Goal: Task Accomplishment & Management: Manage account settings

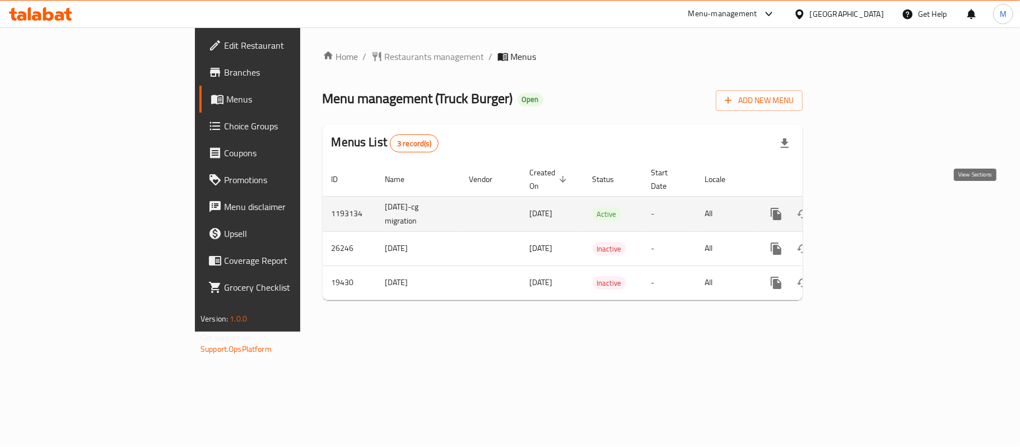
click at [862, 209] on icon "enhanced table" at bounding box center [857, 214] width 10 height 10
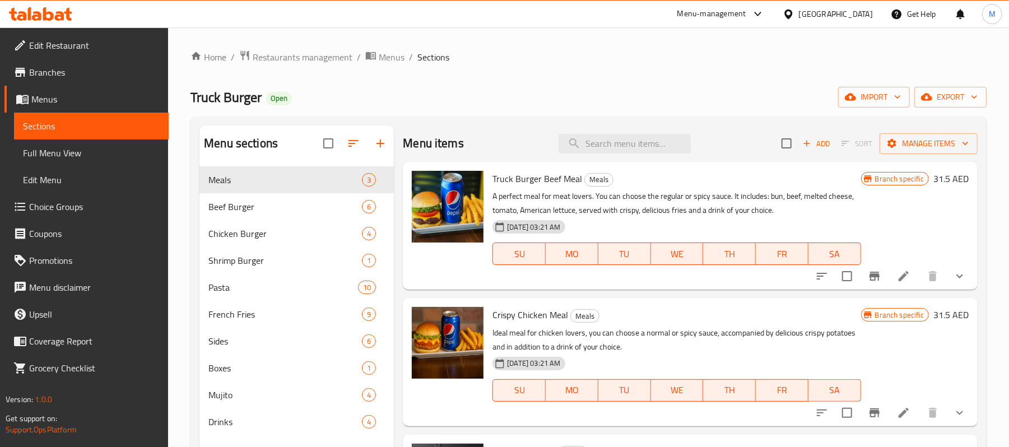
click at [677, 131] on div "Menu items Add Sort Manage items" at bounding box center [690, 144] width 575 height 36
click at [665, 146] on input "search" at bounding box center [625, 144] width 132 height 20
paste input "قطع دجاج تندرز"
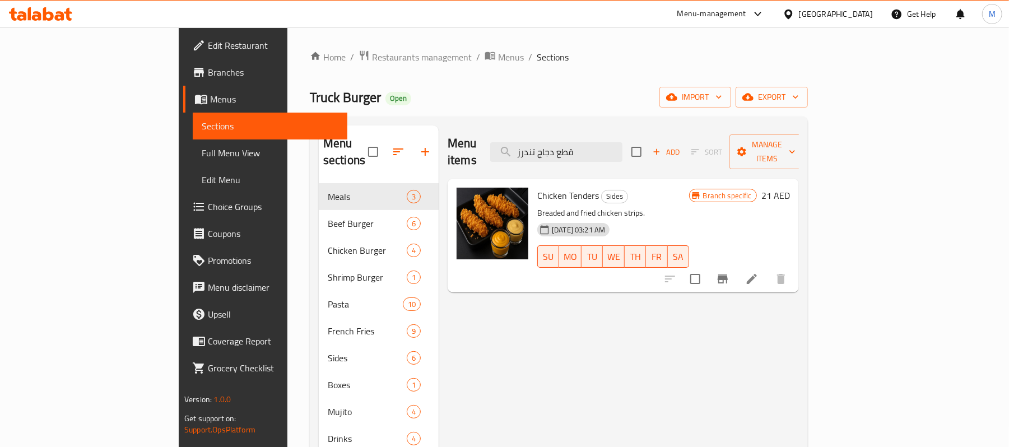
type input "قطع دجاج تندرز"
click at [759, 272] on icon at bounding box center [751, 278] width 13 height 13
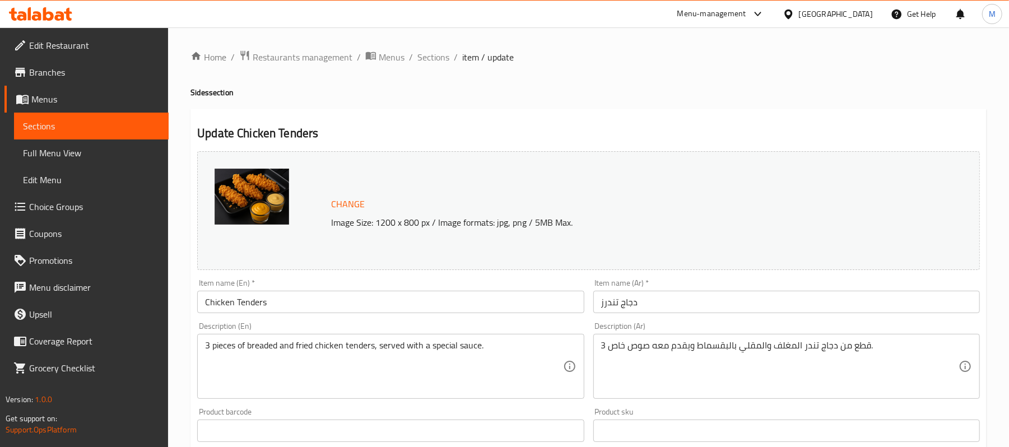
scroll to position [379, 0]
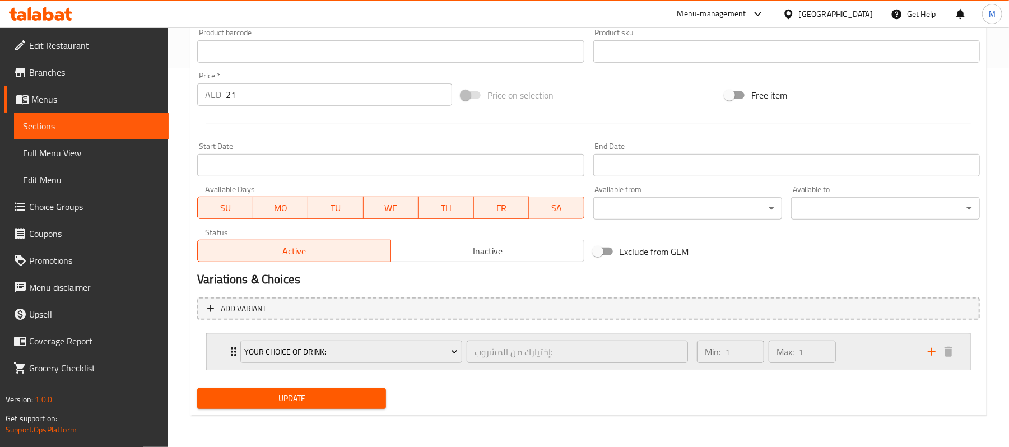
click at [224, 341] on div "Your Choice Of Drink: إختيارك من المشروب: ​ Min: 1 ​ Max: 1 ​" at bounding box center [589, 352] width 764 height 36
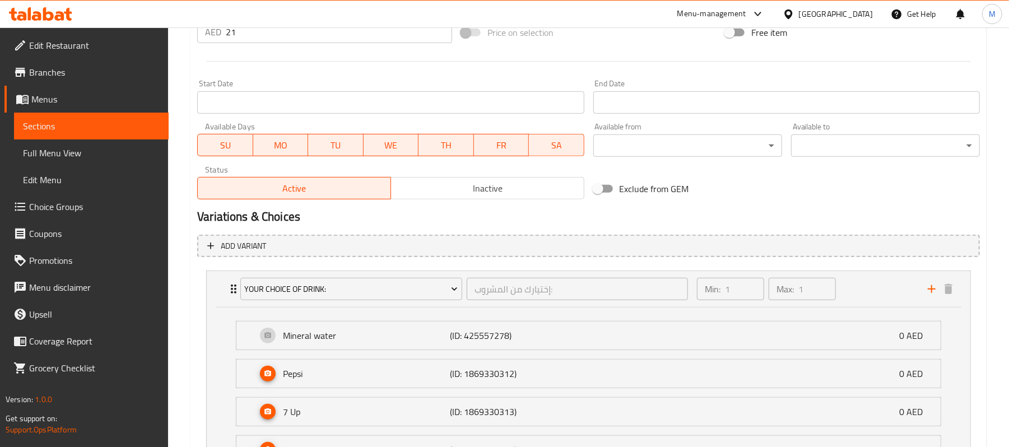
scroll to position [230, 0]
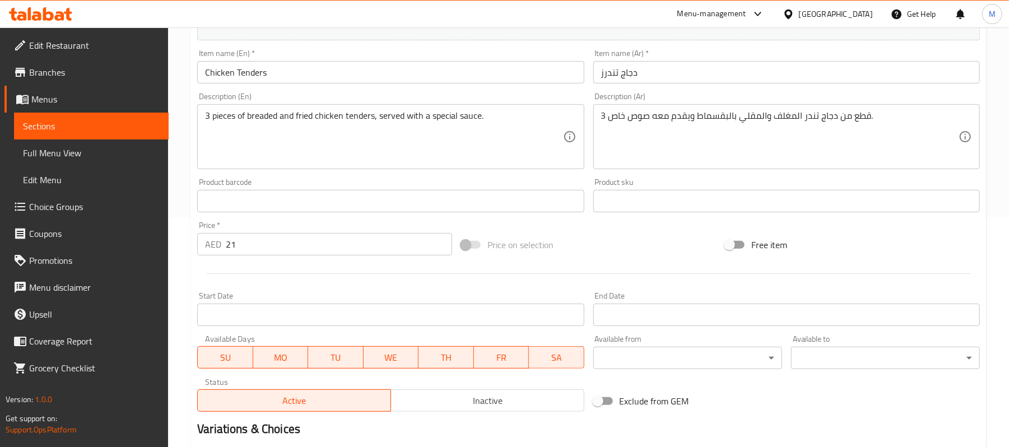
click at [52, 207] on span "Choice Groups" at bounding box center [94, 206] width 131 height 13
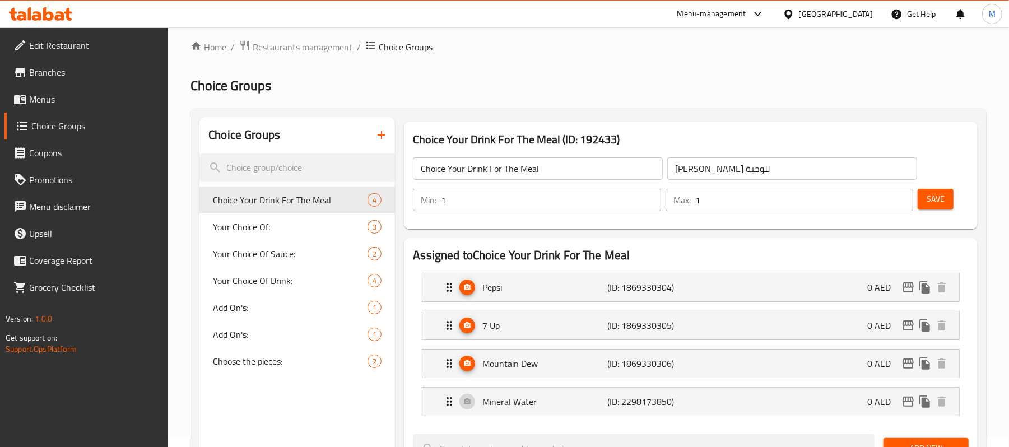
scroll to position [10, 0]
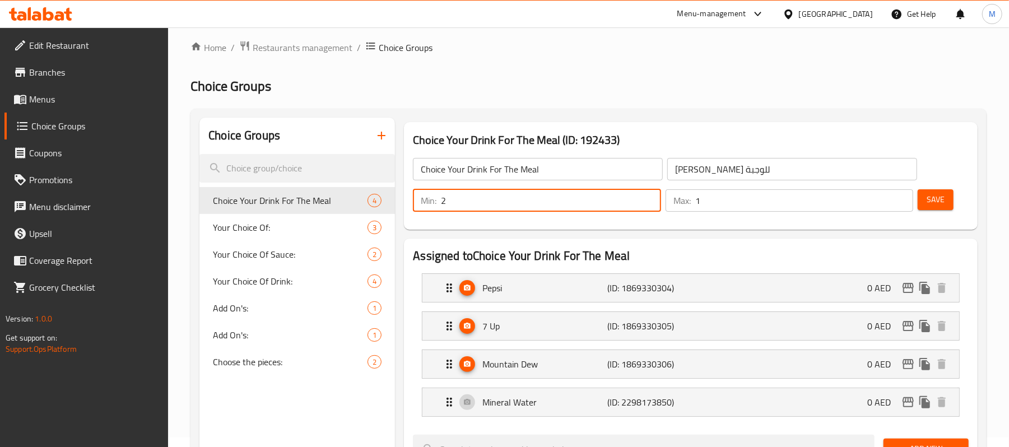
click at [647, 198] on input "2" at bounding box center [551, 200] width 220 height 22
click at [648, 209] on input "1" at bounding box center [551, 200] width 220 height 22
type input "0"
click at [648, 209] on input "0" at bounding box center [551, 200] width 220 height 22
click at [900, 196] on input "2" at bounding box center [804, 200] width 218 height 22
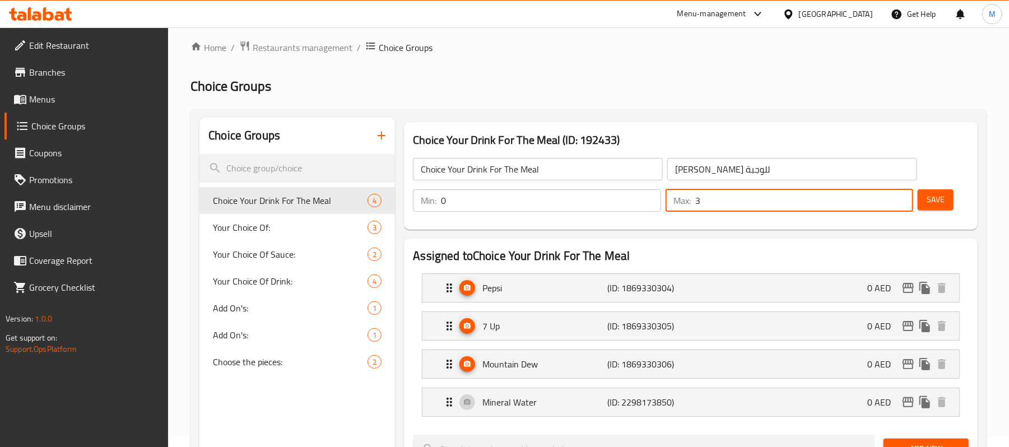
click at [900, 196] on input "3" at bounding box center [804, 200] width 218 height 22
type input "4"
click at [900, 196] on input "4" at bounding box center [804, 200] width 218 height 22
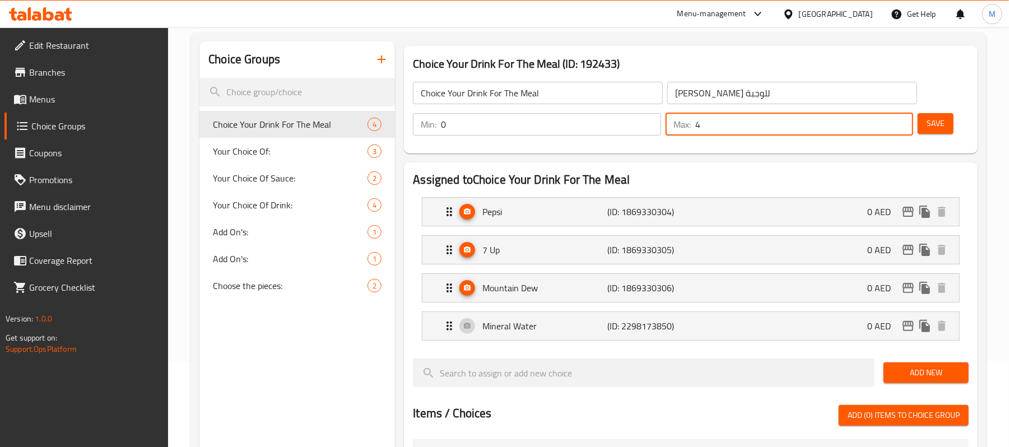
click at [940, 122] on span "Save" at bounding box center [936, 124] width 18 height 14
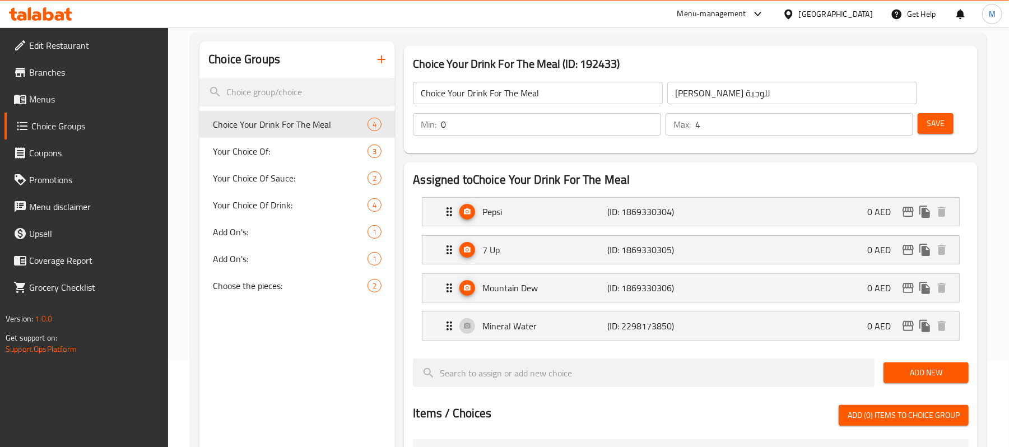
click at [844, 21] on div "[GEOGRAPHIC_DATA]" at bounding box center [828, 14] width 108 height 27
click at [838, 14] on div "[GEOGRAPHIC_DATA]" at bounding box center [836, 14] width 74 height 12
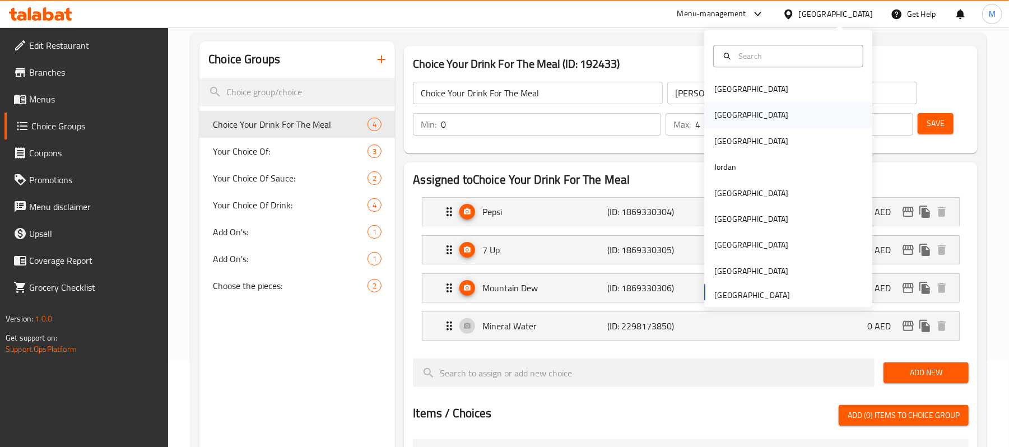
click at [757, 119] on div "[GEOGRAPHIC_DATA]" at bounding box center [788, 116] width 168 height 26
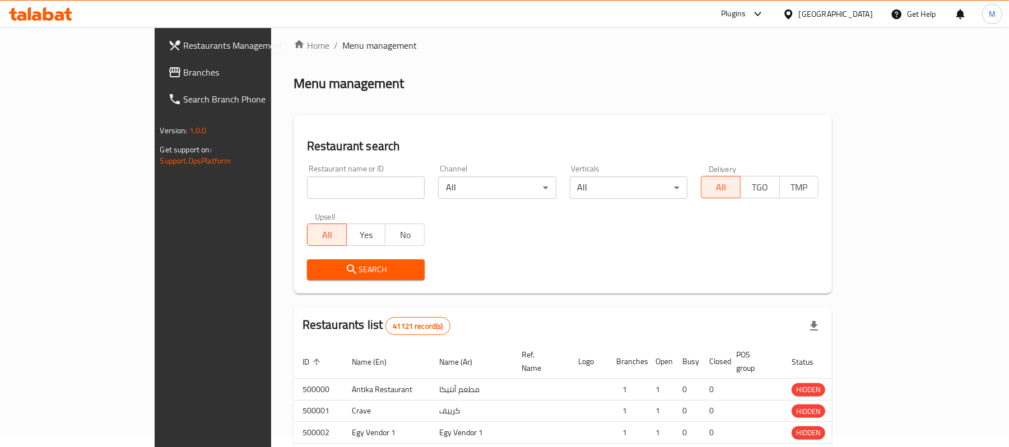
scroll to position [86, 0]
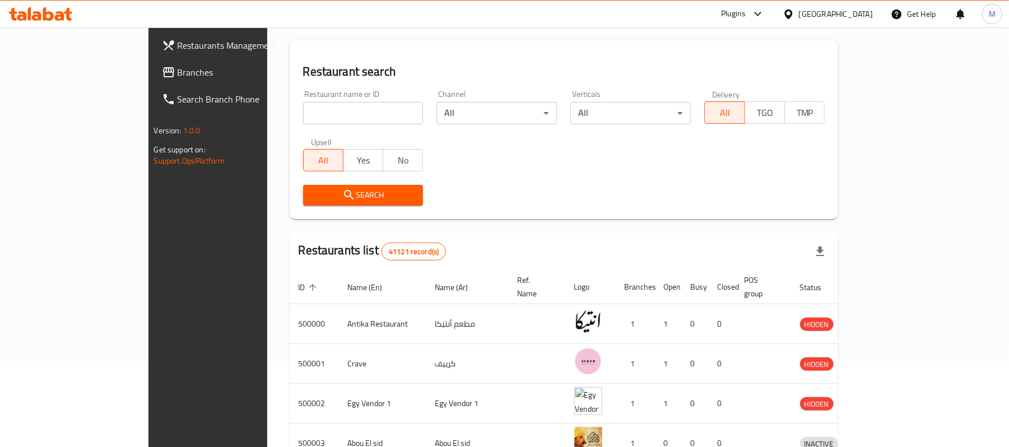
click at [162, 74] on span at bounding box center [170, 72] width 16 height 13
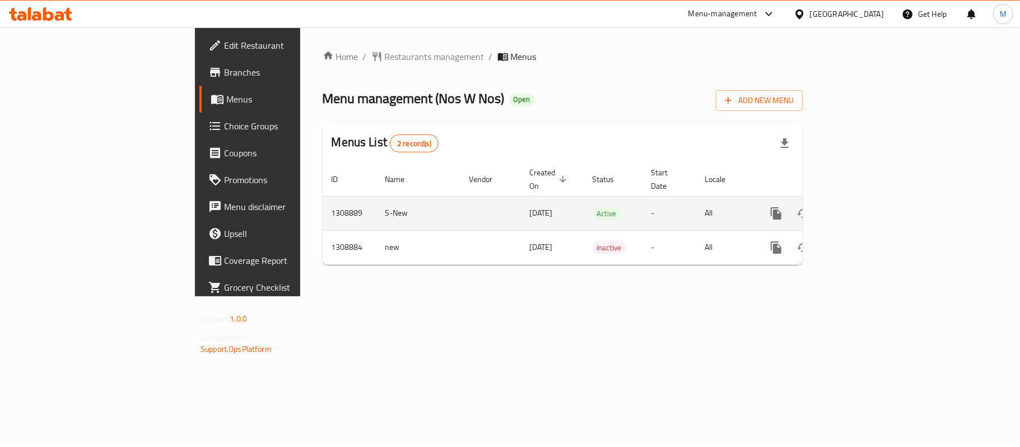
click at [862, 208] on icon "enhanced table" at bounding box center [857, 213] width 10 height 10
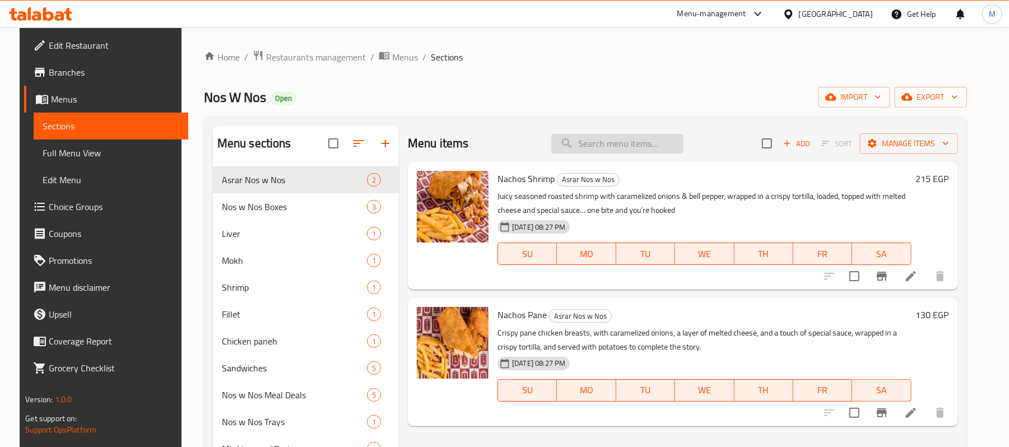
click at [660, 147] on input "search" at bounding box center [617, 144] width 132 height 20
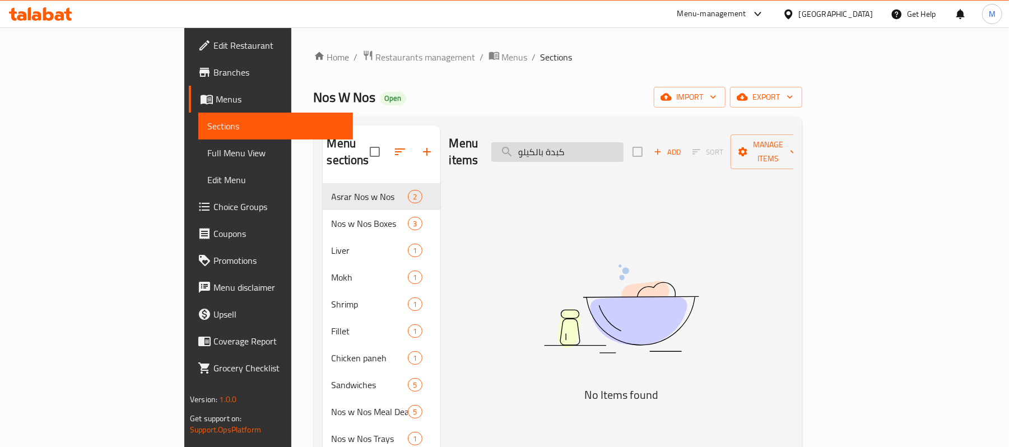
click at [615, 142] on input "كبدة بالكيلو" at bounding box center [557, 152] width 132 height 20
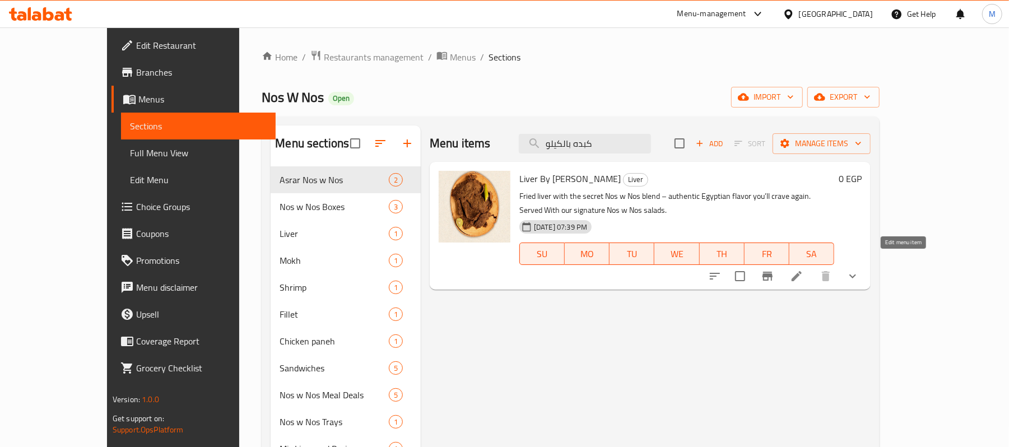
type input "كبده بالكيلو"
click at [802, 271] on icon at bounding box center [797, 276] width 10 height 10
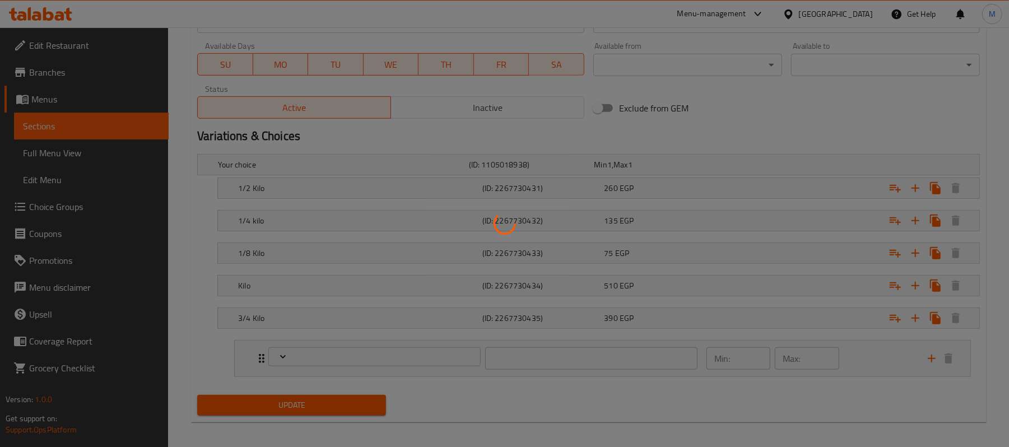
type input "اختيار [PERSON_NAME] (4)"
type input "4"
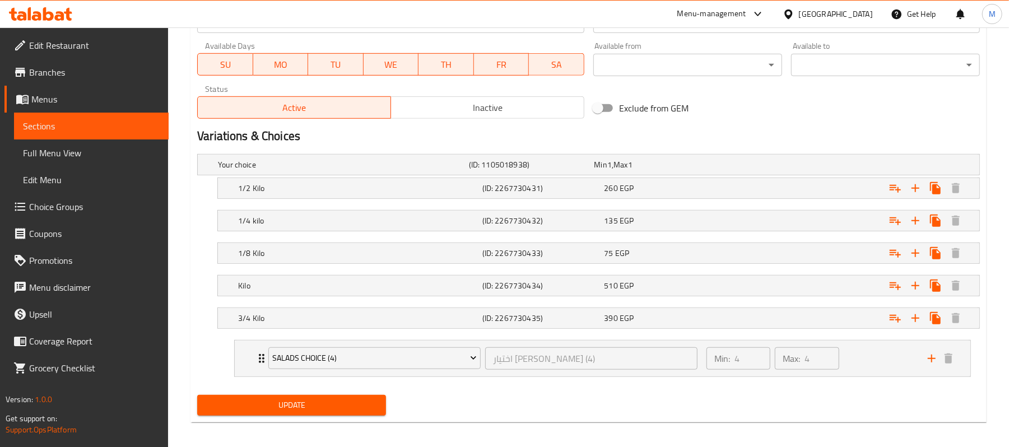
scroll to position [532, 0]
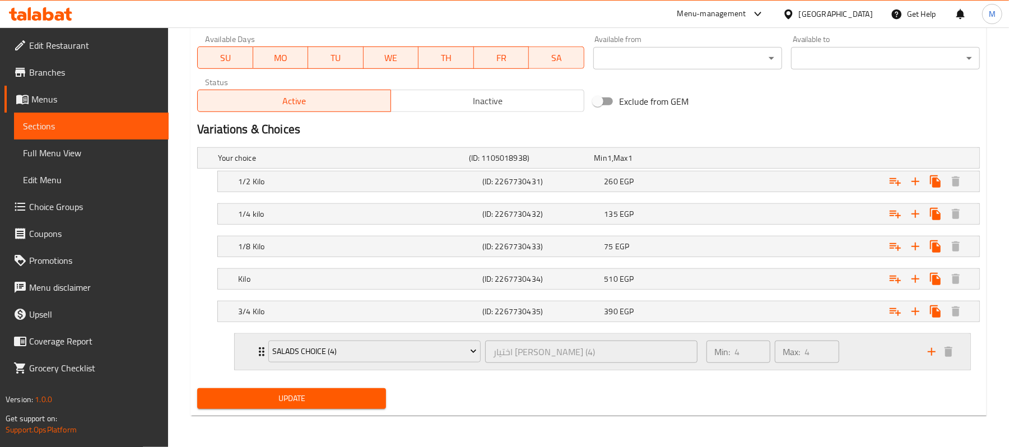
click at [252, 357] on div "Salads Choice (4) اختيار السلطات (4) ​ Min: 4 ​ Max: 4 ​" at bounding box center [603, 352] width 736 height 36
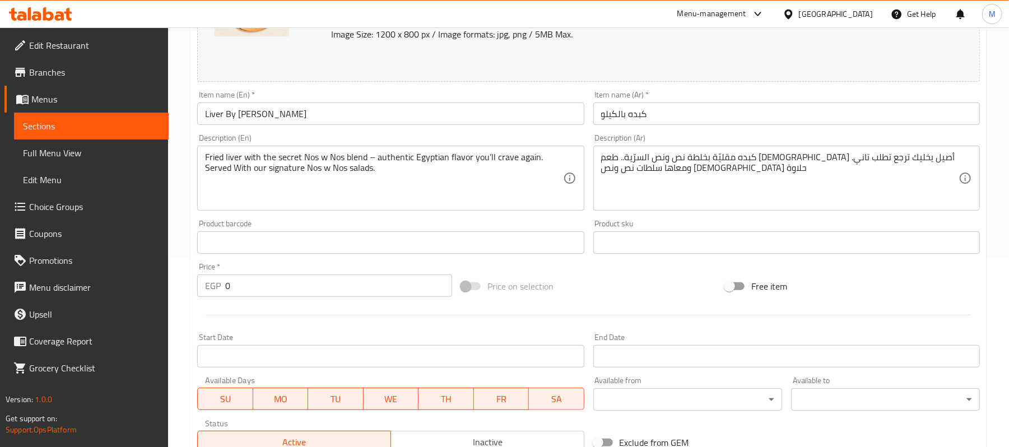
scroll to position [562, 0]
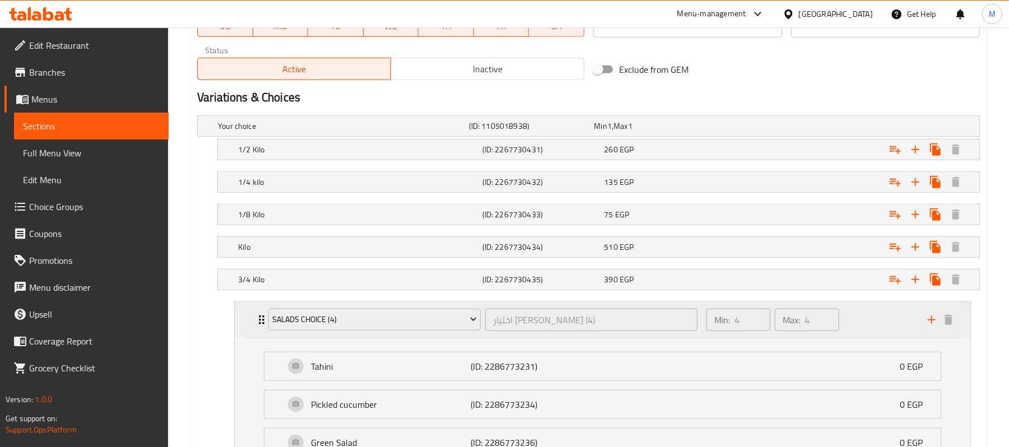
click at [241, 327] on div "Salads Choice (4) اختيار السلطات (4) ​ Min: 4 ​ Max: 4 ​" at bounding box center [603, 320] width 736 height 36
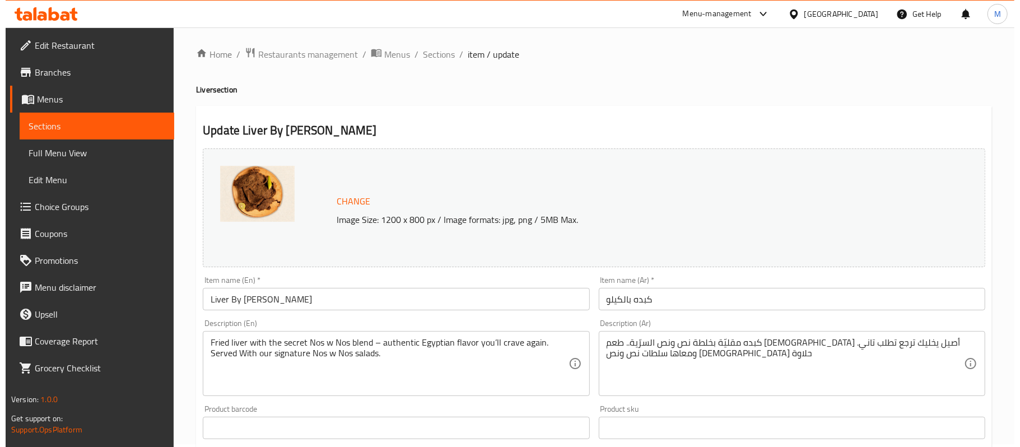
scroll to position [0, 0]
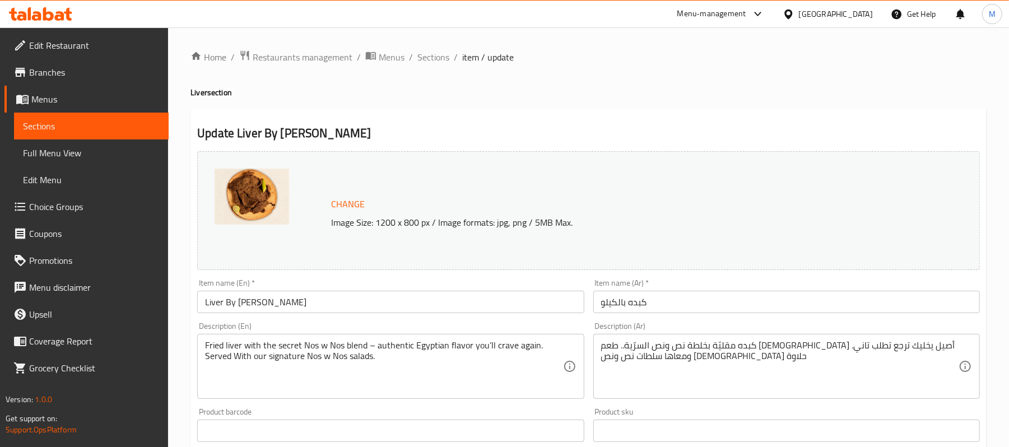
click at [229, 305] on input "Liver By [PERSON_NAME]" at bounding box center [390, 302] width 387 height 22
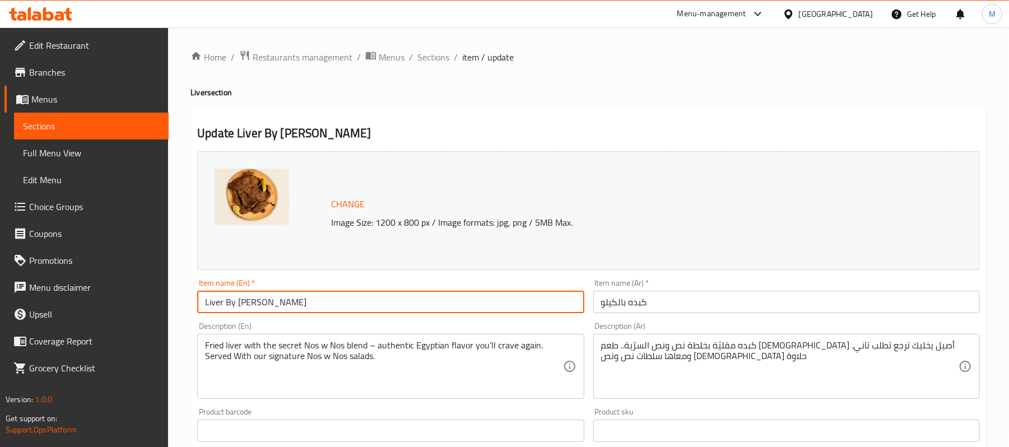
click at [229, 305] on input "Liver By [PERSON_NAME]" at bounding box center [390, 302] width 387 height 22
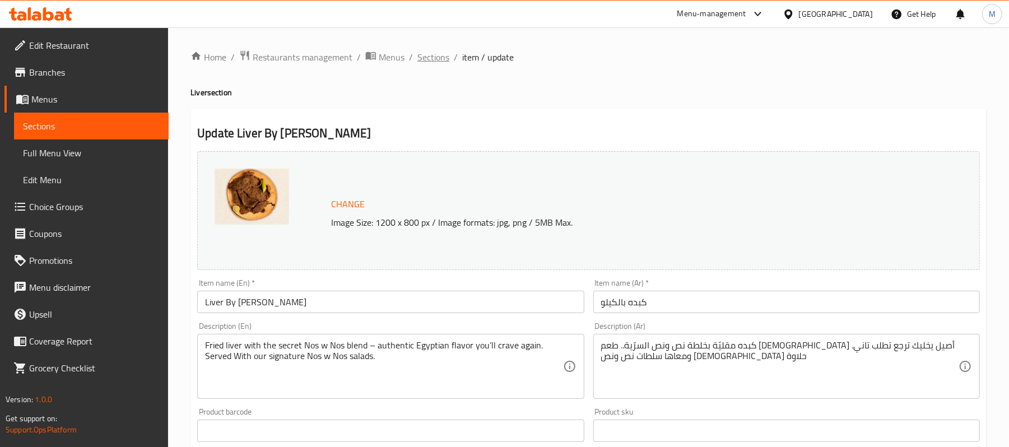
click at [432, 50] on span "Sections" at bounding box center [433, 56] width 32 height 13
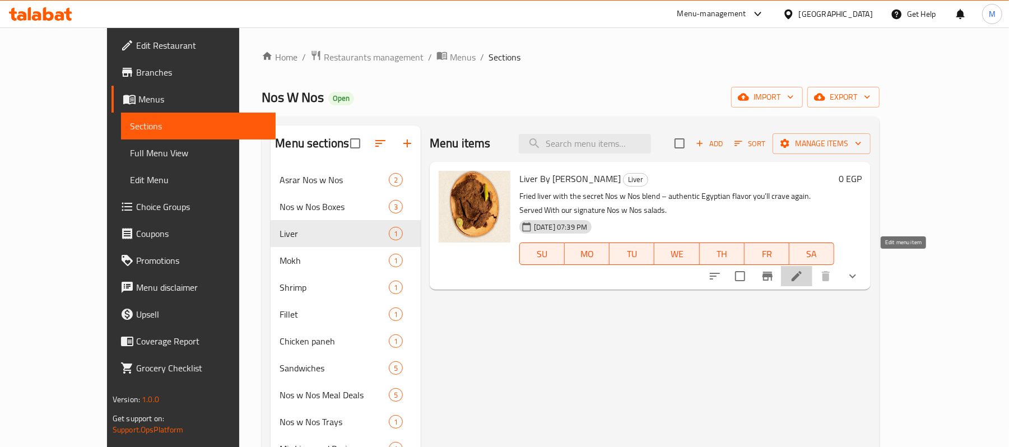
click at [804, 270] on icon at bounding box center [796, 276] width 13 height 13
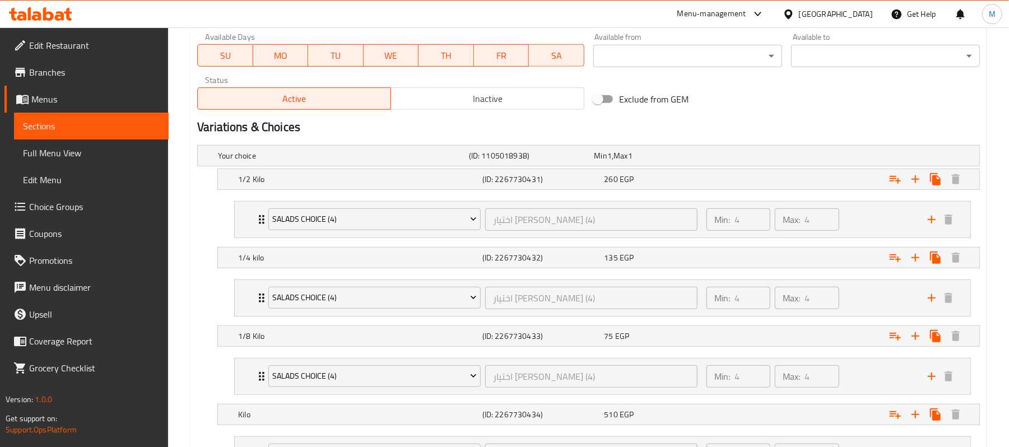
scroll to position [523, 0]
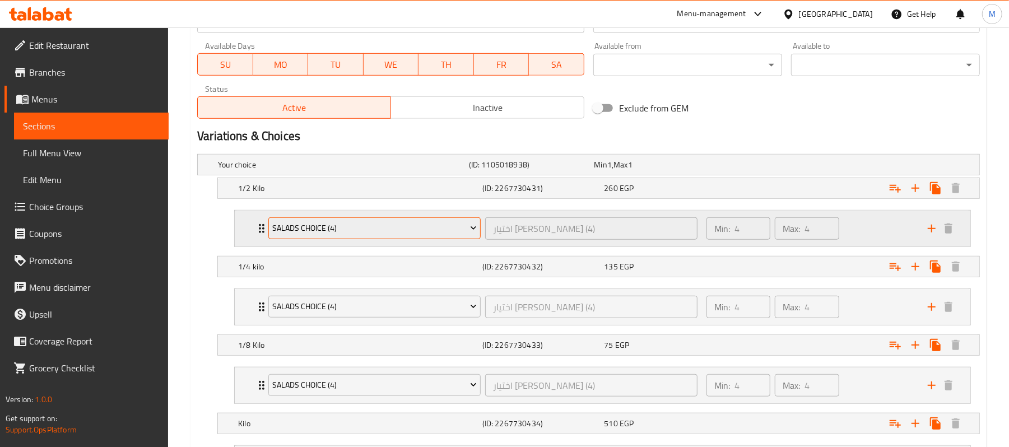
click at [399, 231] on span "Salads Choice (4)" at bounding box center [375, 228] width 204 height 14
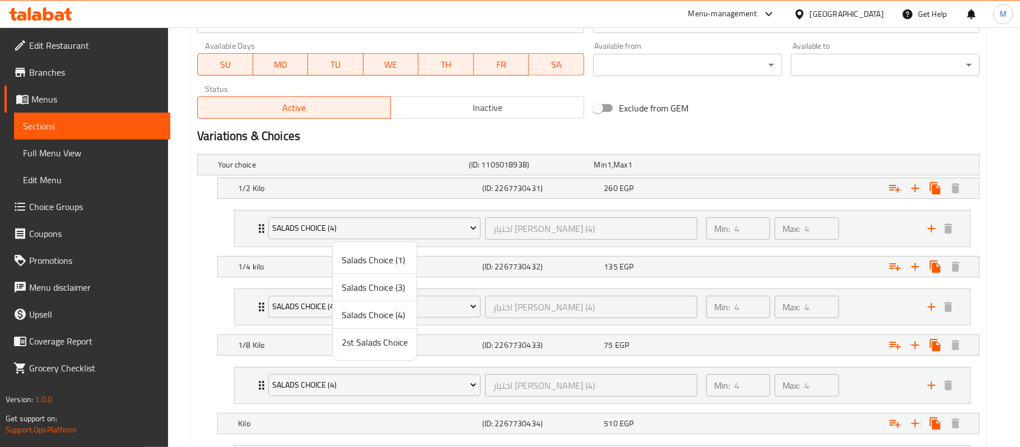
click at [380, 294] on span "Salads Choice (3)" at bounding box center [375, 287] width 66 height 13
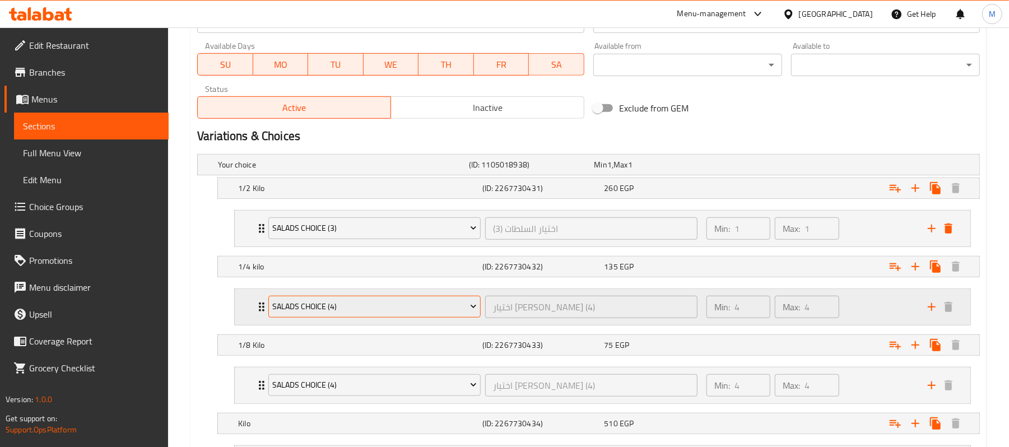
click at [381, 312] on span "Salads Choice (4)" at bounding box center [375, 307] width 204 height 14
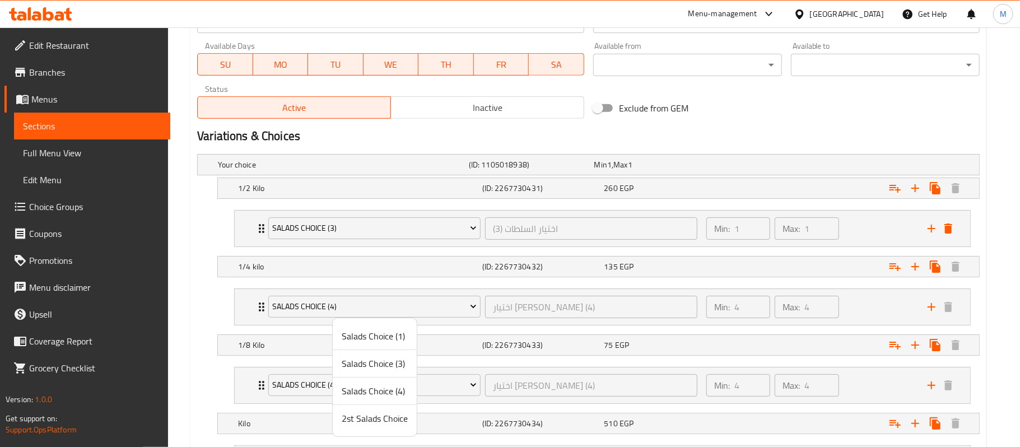
click at [197, 232] on div at bounding box center [510, 223] width 1020 height 447
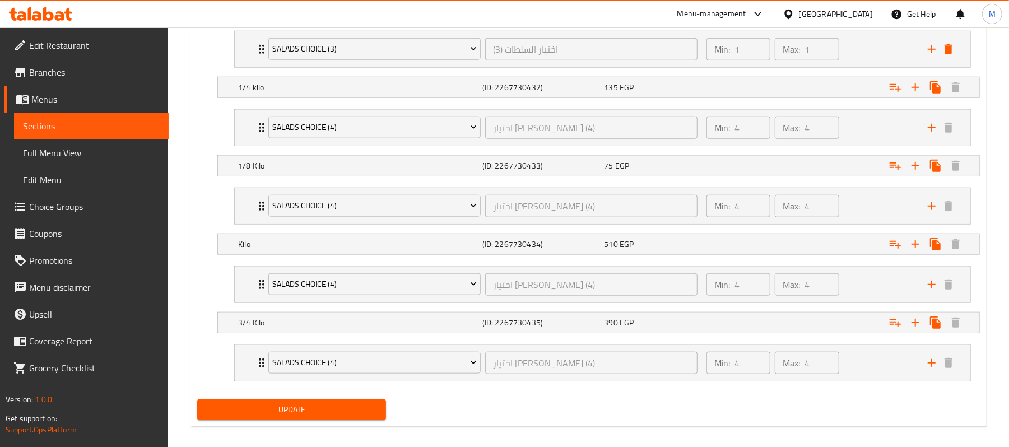
scroll to position [718, 0]
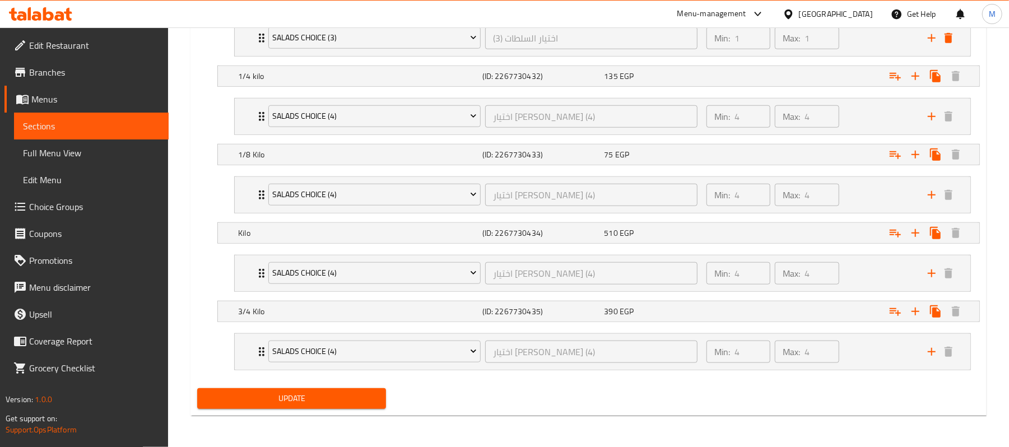
click at [316, 399] on span "Update" at bounding box center [291, 399] width 171 height 14
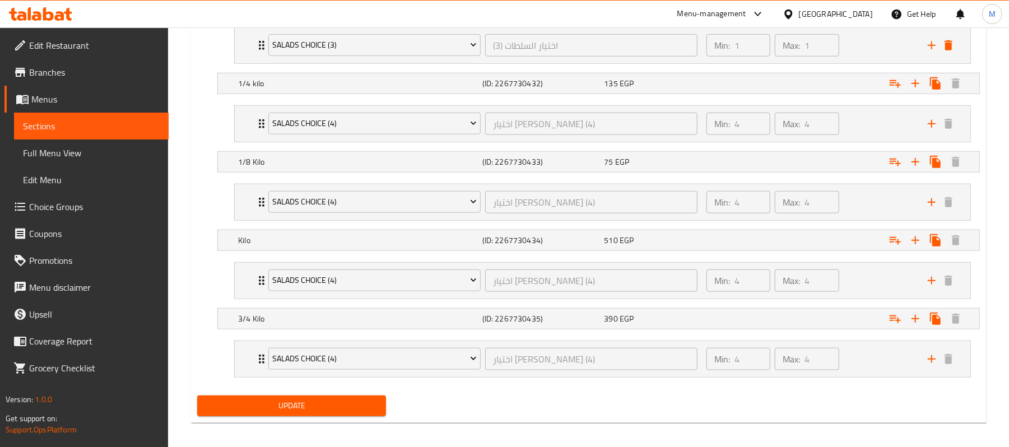
scroll to position [124, 0]
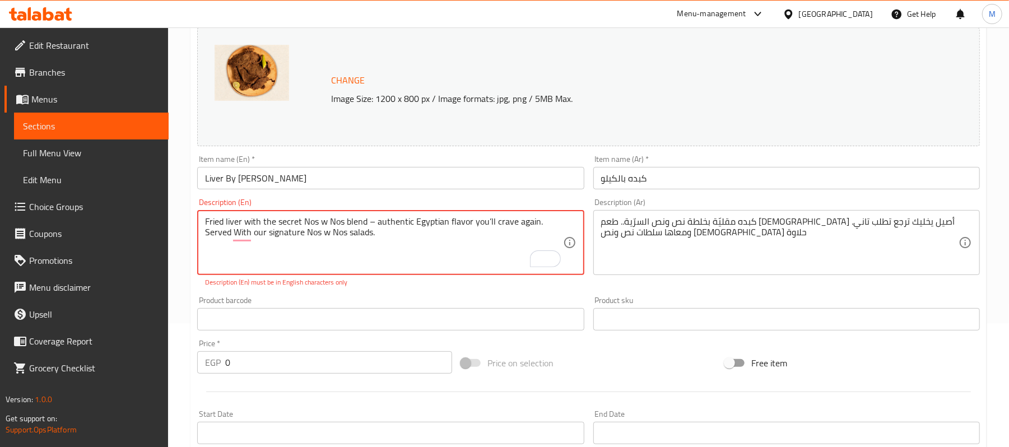
click at [372, 217] on textarea "Fried liver with the secret Nos w Nos blend – authentic Egyptian flavor you’ll …" at bounding box center [384, 242] width 358 height 53
click at [380, 278] on p "Description (En) must be in English characters only" at bounding box center [390, 282] width 371 height 10
click at [406, 294] on div "Product barcode Product barcode" at bounding box center [391, 313] width 396 height 43
click at [393, 294] on div "Product barcode Product barcode" at bounding box center [391, 313] width 396 height 43
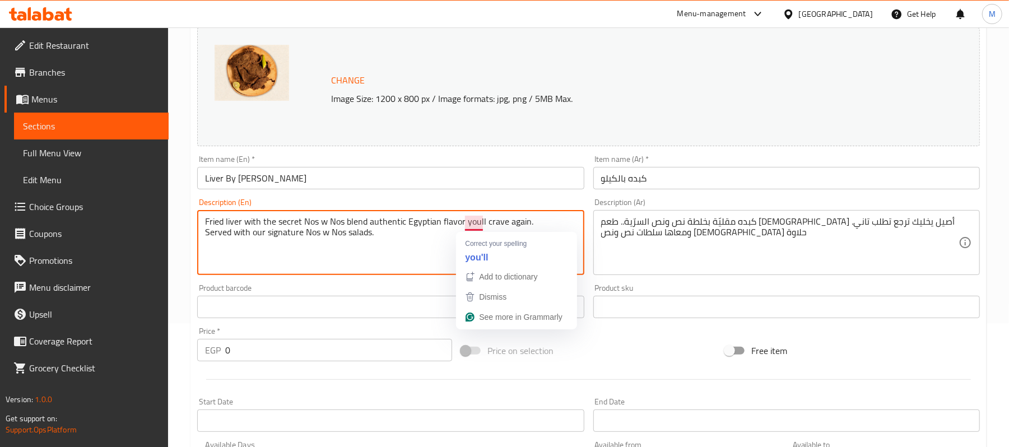
click at [483, 222] on textarea "Fried liver with the secret Nos w Nos blend authentic Egyptian flavor youll cra…" at bounding box center [384, 242] width 358 height 53
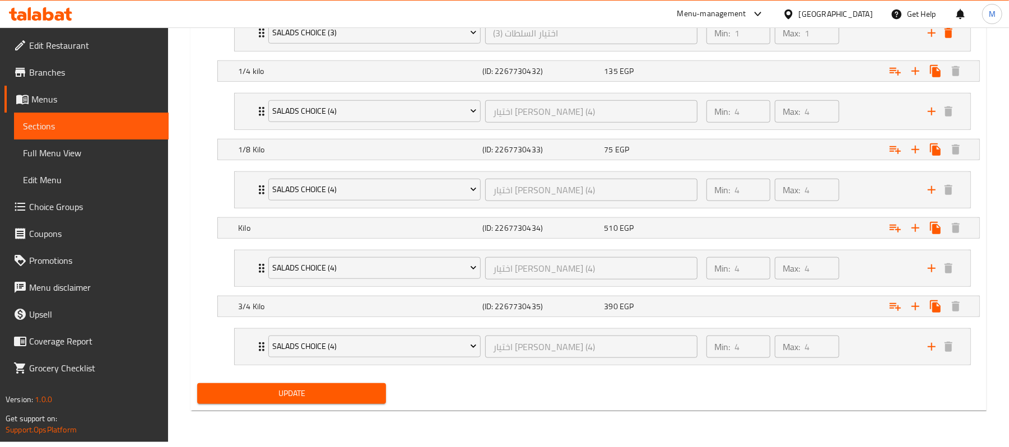
type textarea "Fried liver with the secret Nos w Nos blend authentic Egyptian flavor you will …"
click at [390, 396] on div "Update" at bounding box center [292, 394] width 198 height 30
click at [359, 397] on span "Update" at bounding box center [291, 394] width 171 height 14
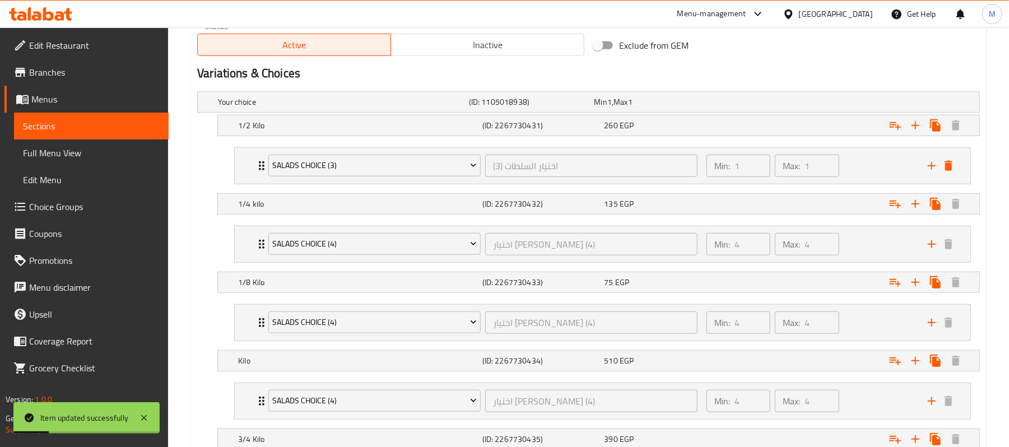
scroll to position [569, 0]
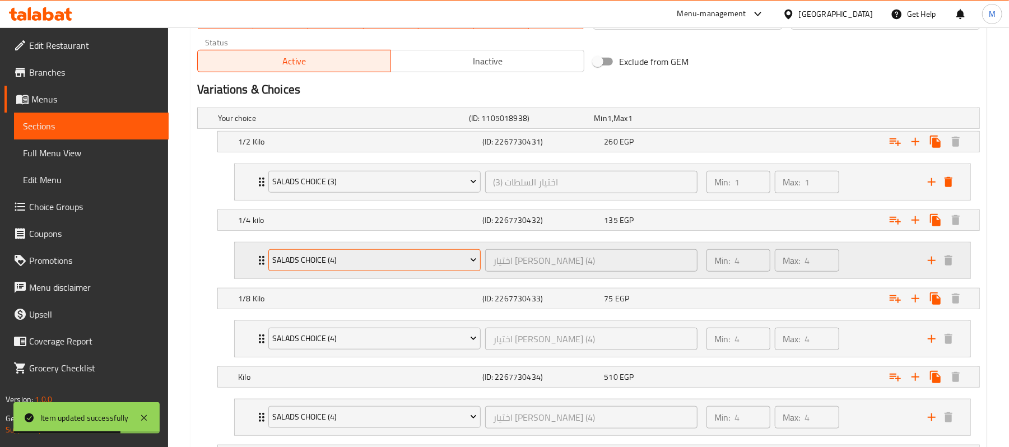
click at [357, 265] on span "Salads Choice (4)" at bounding box center [375, 260] width 204 height 14
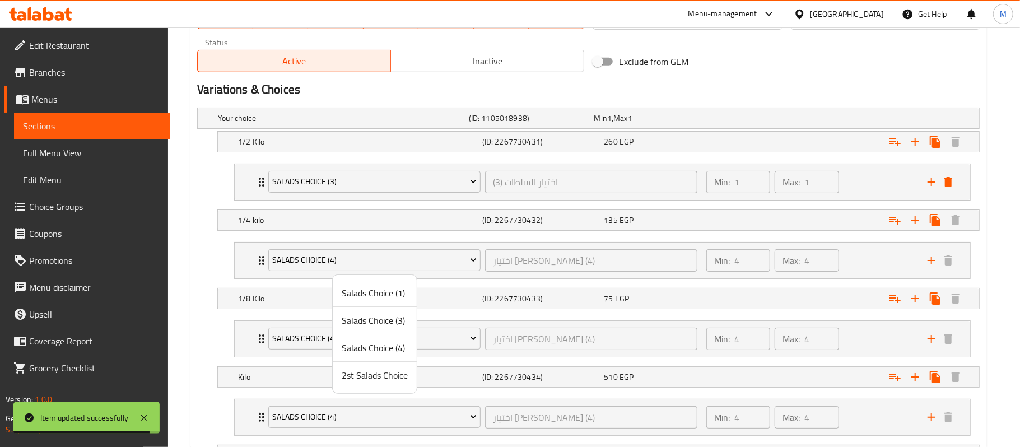
click at [382, 379] on span "2st Salads Choice" at bounding box center [375, 375] width 66 height 13
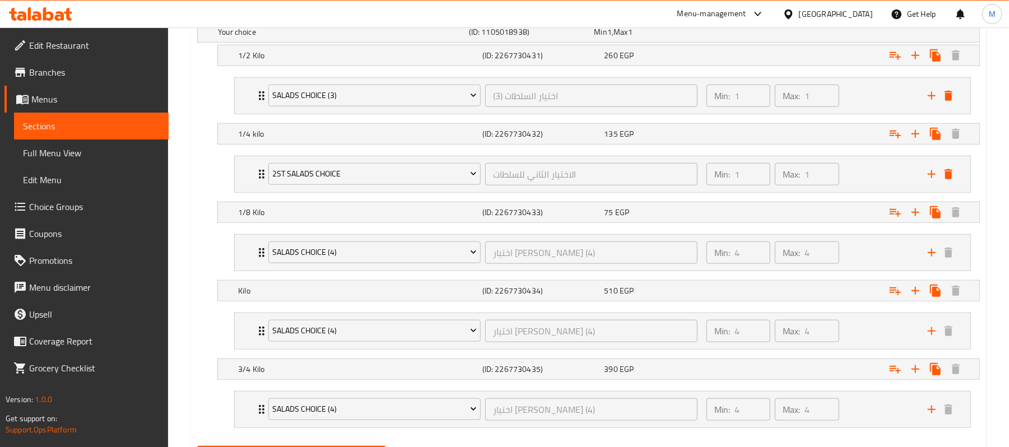
scroll to position [658, 0]
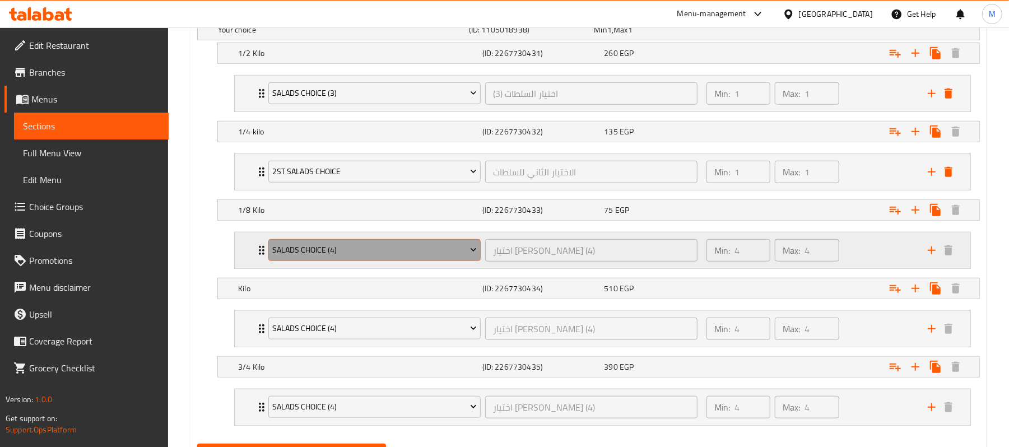
click at [293, 254] on span "Salads Choice (4)" at bounding box center [375, 250] width 204 height 14
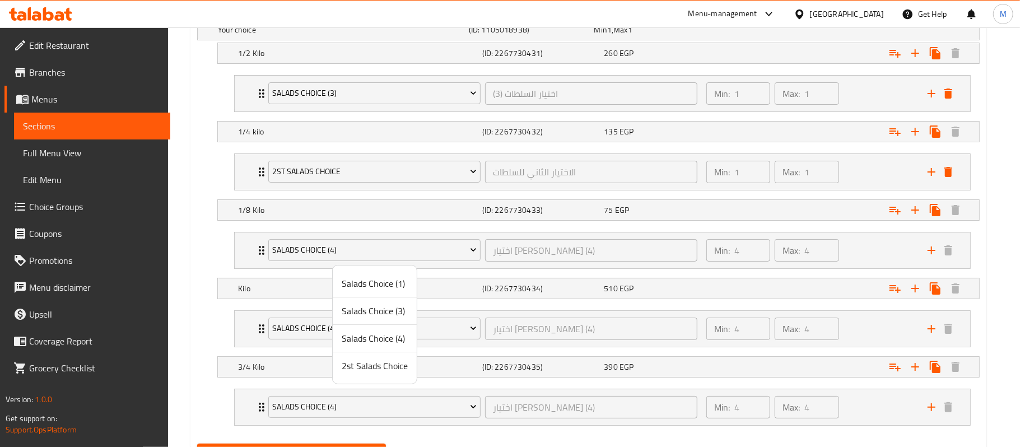
click at [359, 278] on span "Salads Choice (1)" at bounding box center [375, 283] width 66 height 13
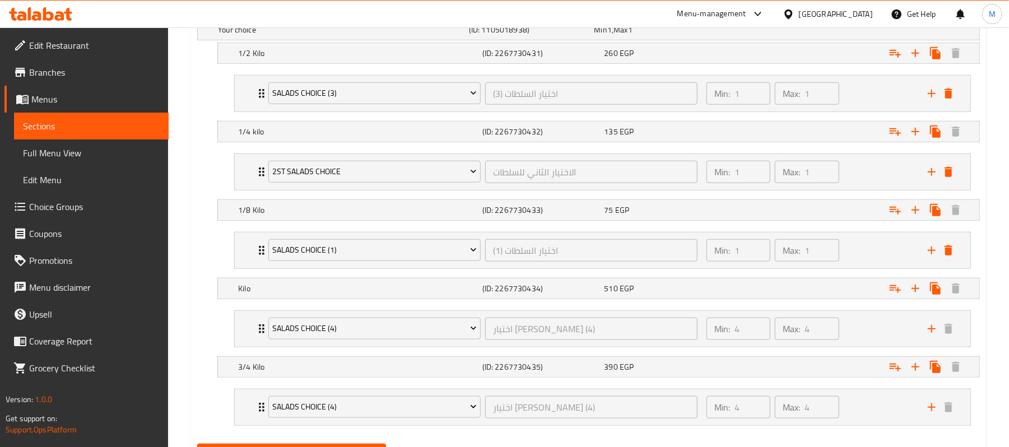
scroll to position [718, 0]
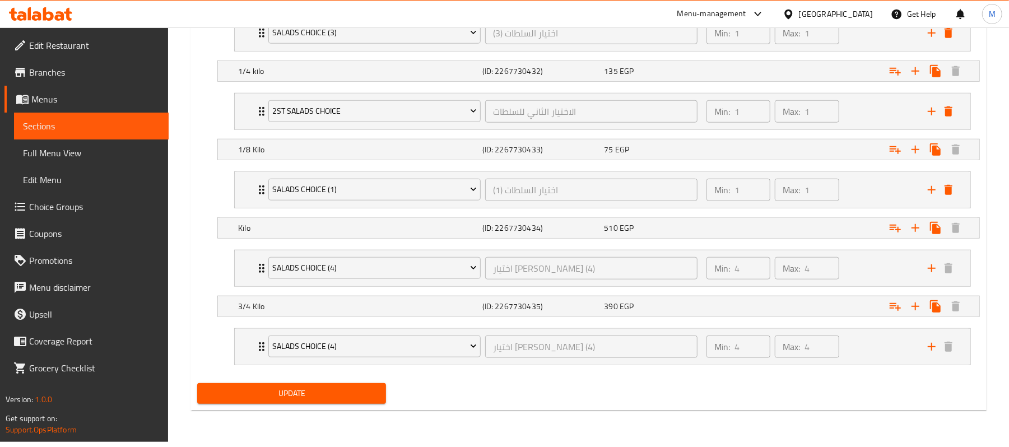
click at [354, 401] on span "Update" at bounding box center [291, 394] width 171 height 14
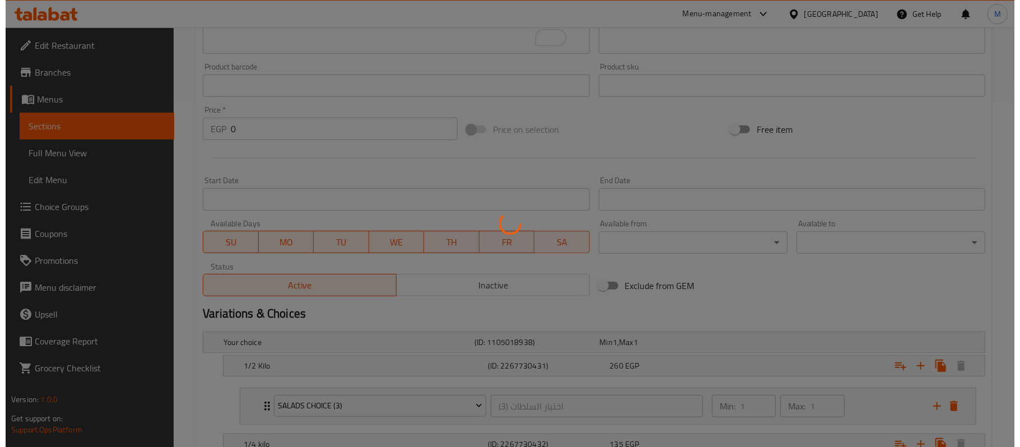
scroll to position [0, 0]
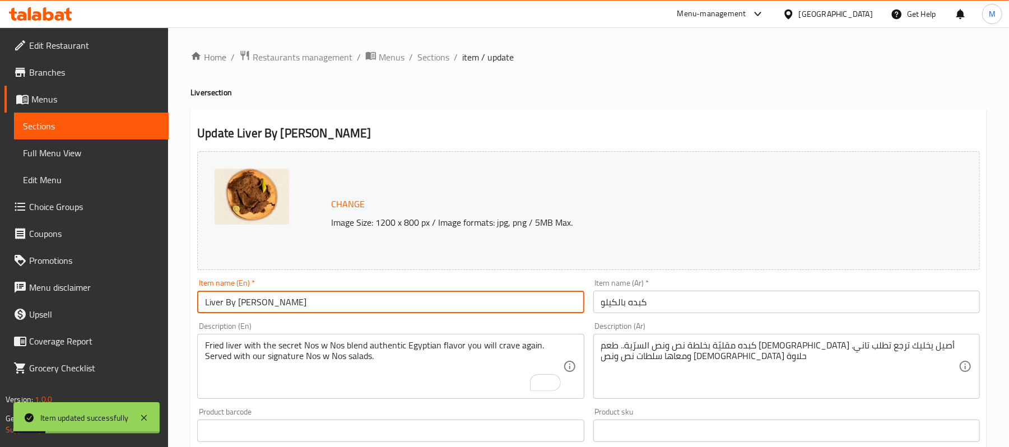
click at [308, 305] on input "Liver By [PERSON_NAME]" at bounding box center [390, 302] width 387 height 22
click at [437, 54] on span "Sections" at bounding box center [433, 56] width 32 height 13
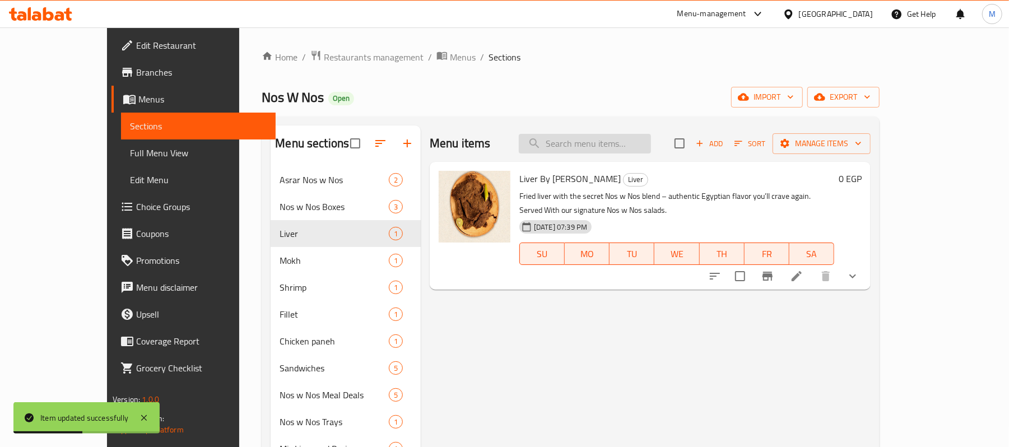
click at [609, 144] on input "search" at bounding box center [585, 144] width 132 height 20
paste input "Liver By [PERSON_NAME]"
type input "Liver By [PERSON_NAME]"
click at [648, 146] on input "Liver By [PERSON_NAME]" at bounding box center [585, 144] width 132 height 20
click at [802, 271] on icon at bounding box center [797, 276] width 10 height 10
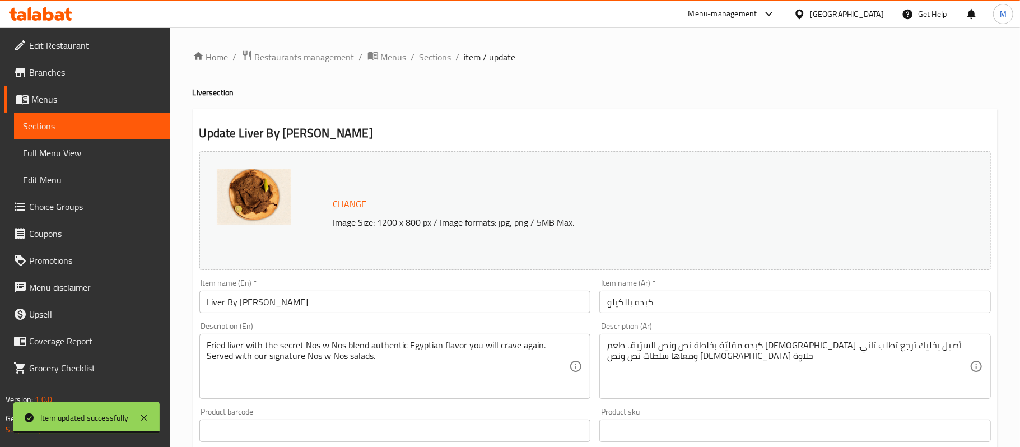
type input "3"
type input "اختيار السلطات (2)"
type input "2"
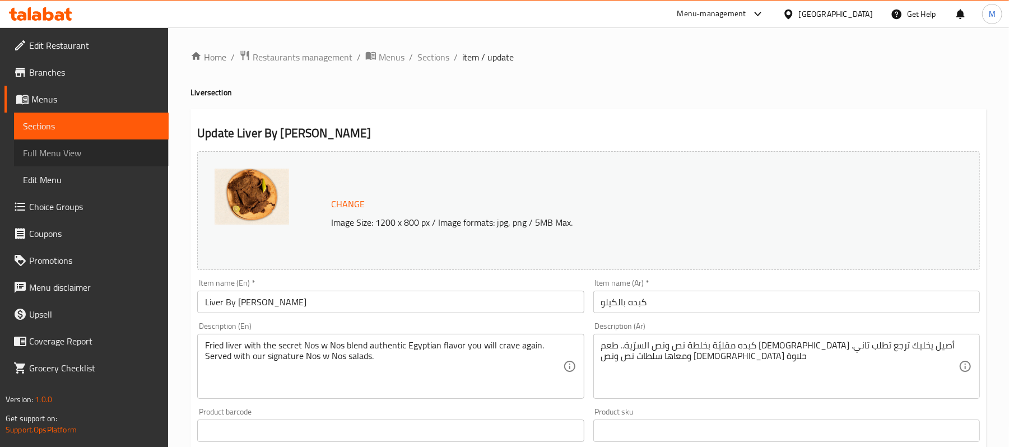
click at [50, 153] on span "Full Menu View" at bounding box center [91, 152] width 137 height 13
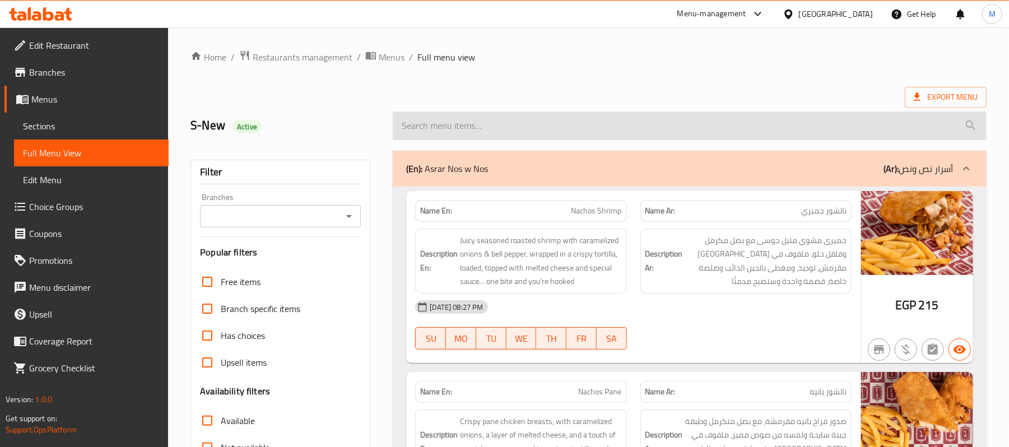
click at [545, 140] on input "search" at bounding box center [690, 126] width 594 height 29
paste input "Liver By [PERSON_NAME]"
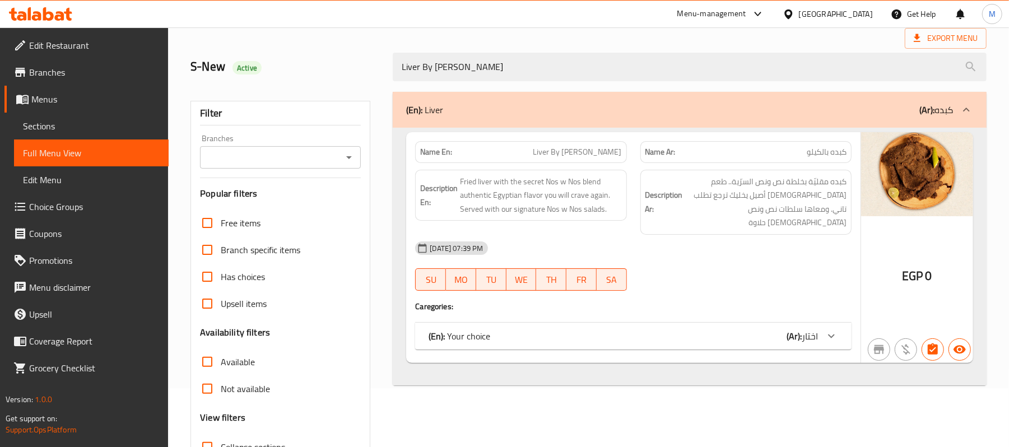
scroll to position [149, 0]
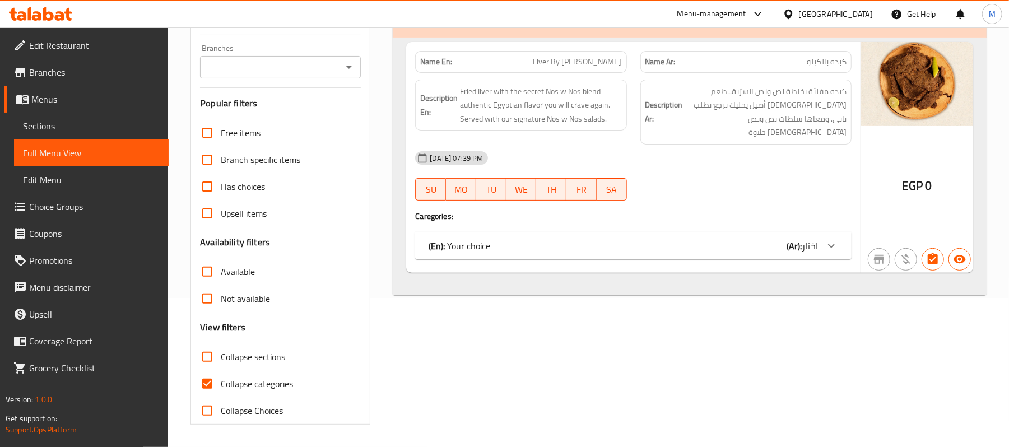
type input "Liver By [PERSON_NAME]"
click at [838, 239] on icon at bounding box center [831, 245] width 13 height 13
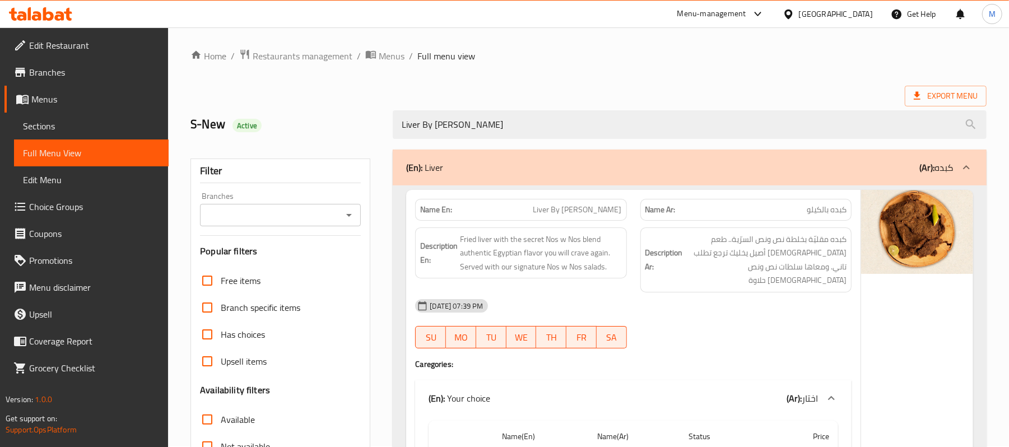
scroll to position [0, 0]
drag, startPoint x: 872, startPoint y: 18, endPoint x: 866, endPoint y: 26, distance: 10.0
click at [872, 18] on div "[GEOGRAPHIC_DATA]" at bounding box center [836, 14] width 74 height 12
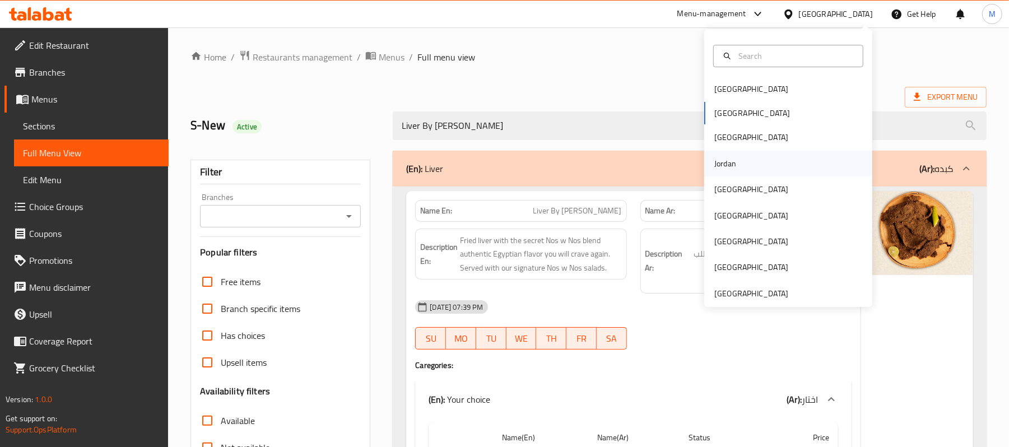
click at [738, 167] on div "Jordan" at bounding box center [788, 164] width 168 height 26
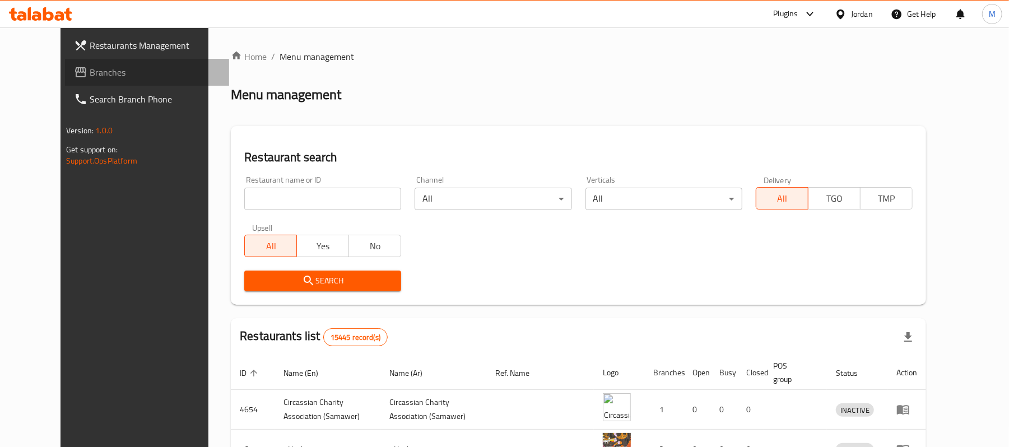
click at [90, 75] on span "Branches" at bounding box center [155, 72] width 131 height 13
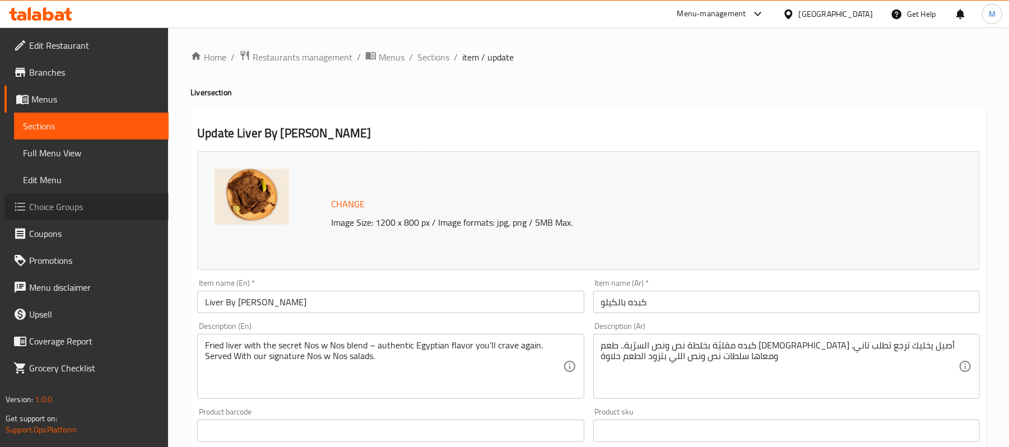
click at [83, 204] on span "Choice Groups" at bounding box center [94, 206] width 131 height 13
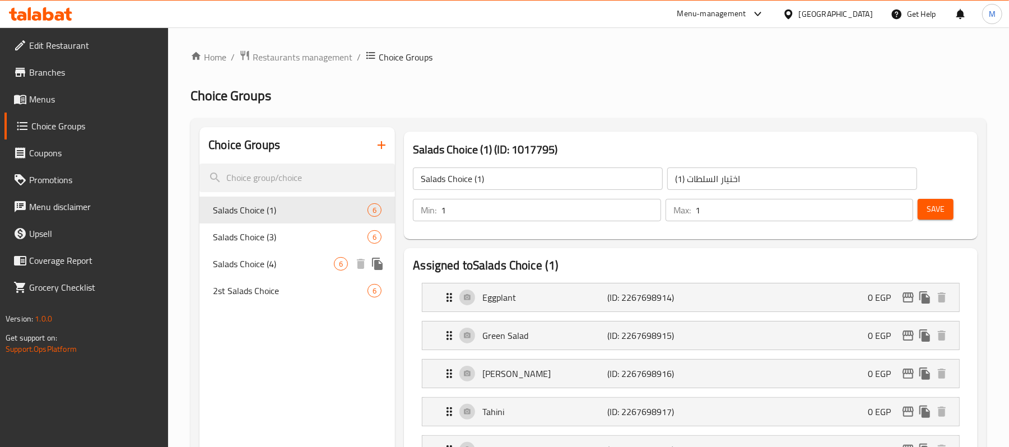
click at [307, 254] on div "Salads Choice (4) 6" at bounding box center [298, 263] width 196 height 27
type input "Salads Choice (4)"
type input "اختيار [PERSON_NAME] (4)"
type input "4"
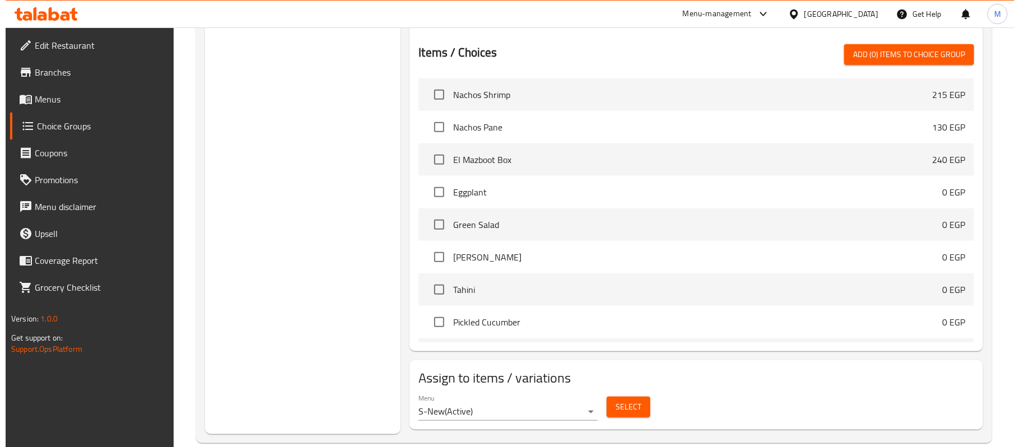
scroll to position [544, 0]
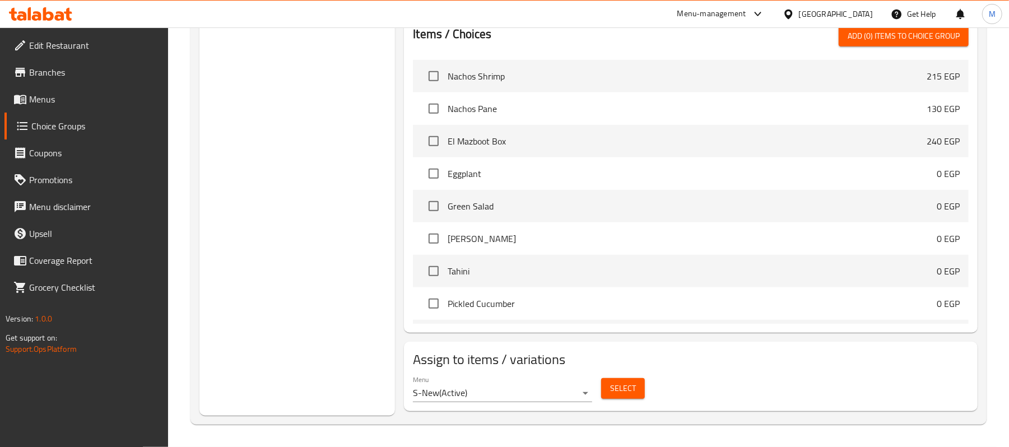
click at [610, 390] on button "Select" at bounding box center [623, 388] width 44 height 21
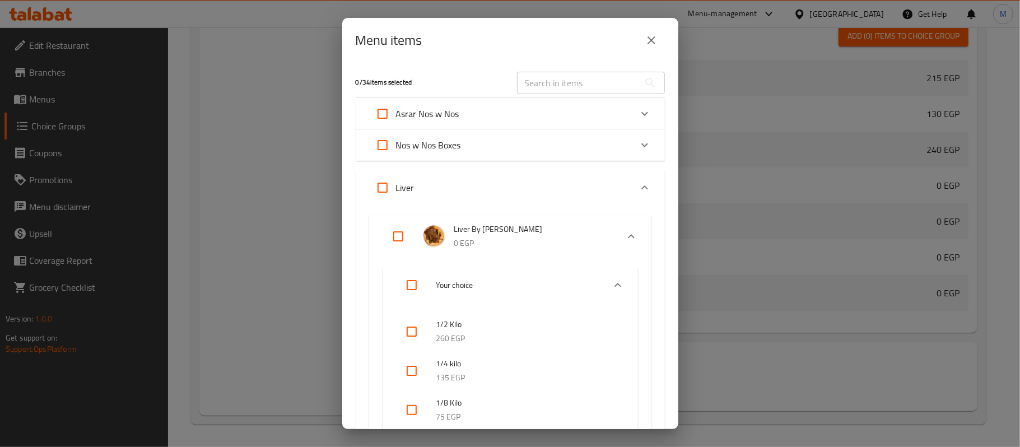
scroll to position [149, 0]
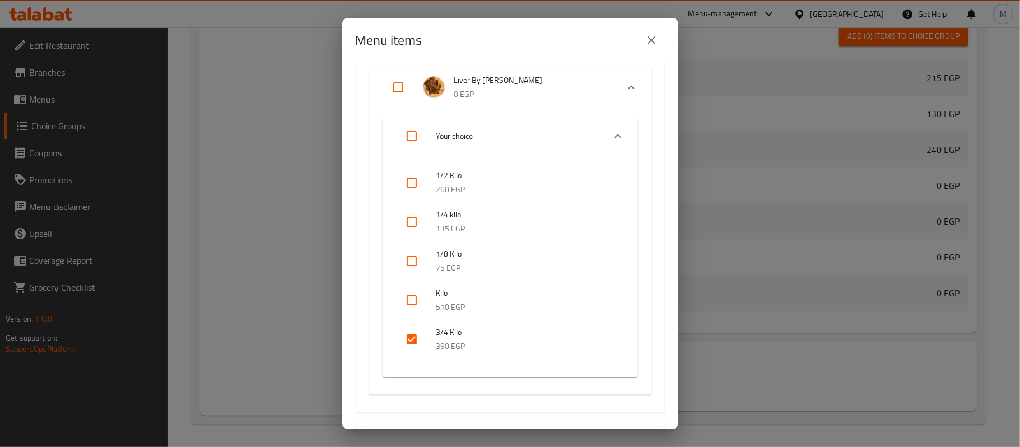
click at [411, 136] on input "Expand" at bounding box center [411, 136] width 27 height 27
checkbox input "true"
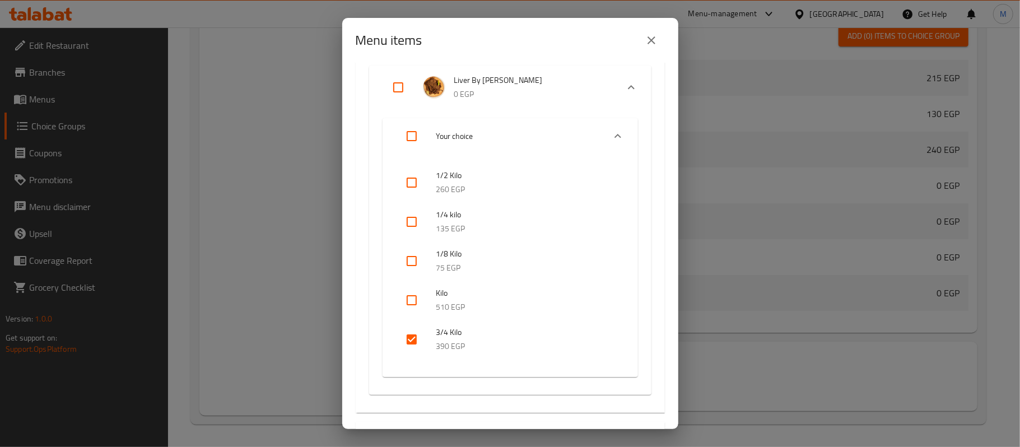
checkbox input "true"
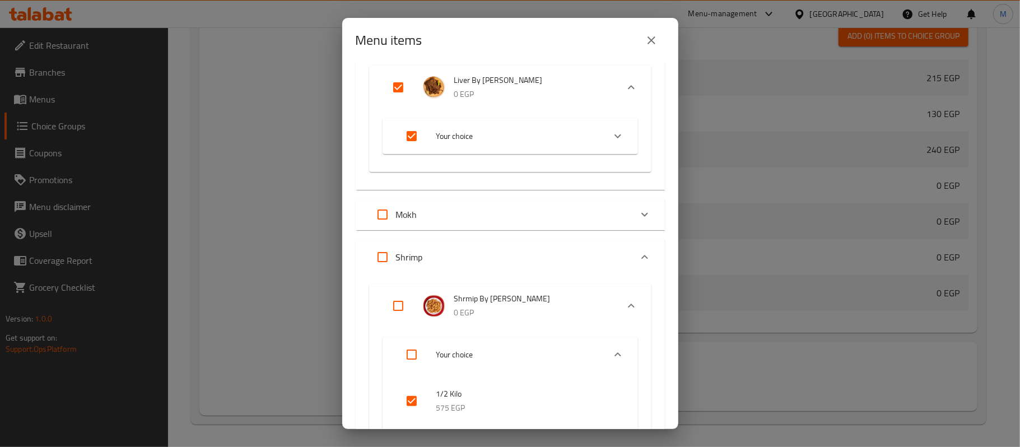
drag, startPoint x: 684, startPoint y: 145, endPoint x: 688, endPoint y: 204, distance: 59.6
click at [688, 204] on div "Menu items 1 / 34 items selected ​ Asrar Nos w Nos Nachos Shrimp 215 EGP Nachos…" at bounding box center [510, 223] width 1020 height 447
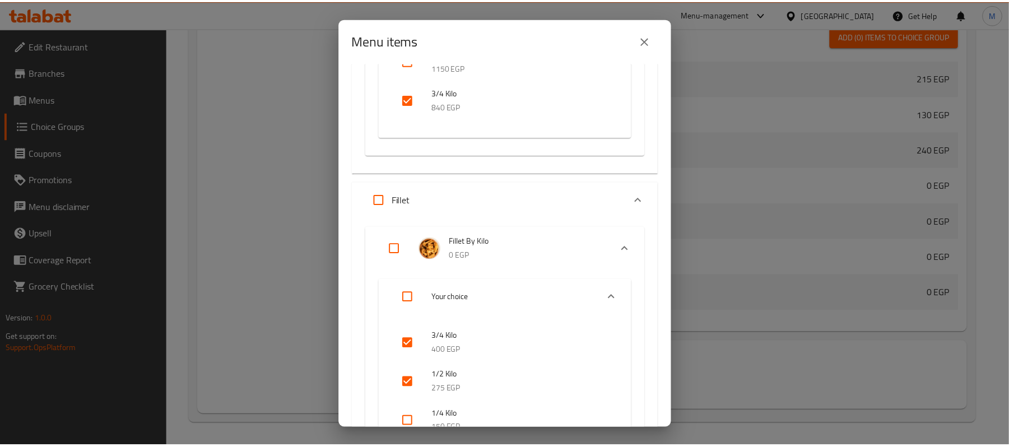
scroll to position [1397, 0]
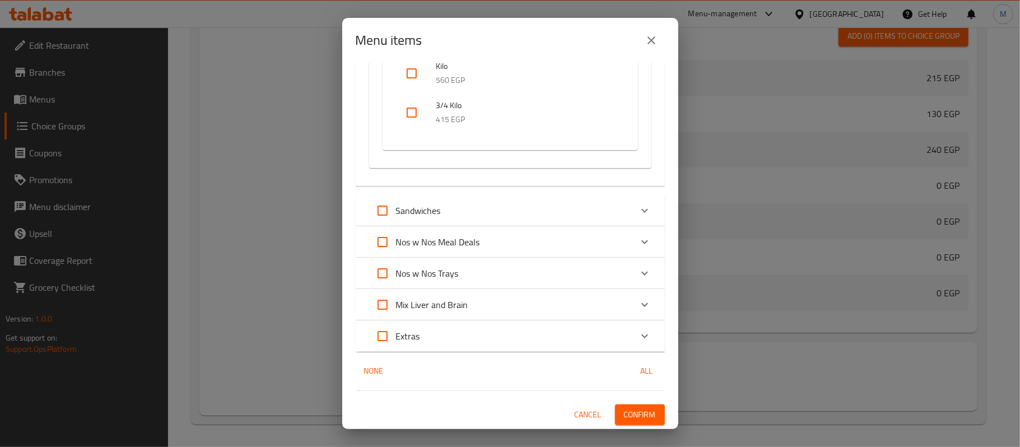
drag, startPoint x: 621, startPoint y: 411, endPoint x: 578, endPoint y: 411, distance: 43.2
click at [624, 412] on span "Confirm" at bounding box center [640, 415] width 32 height 14
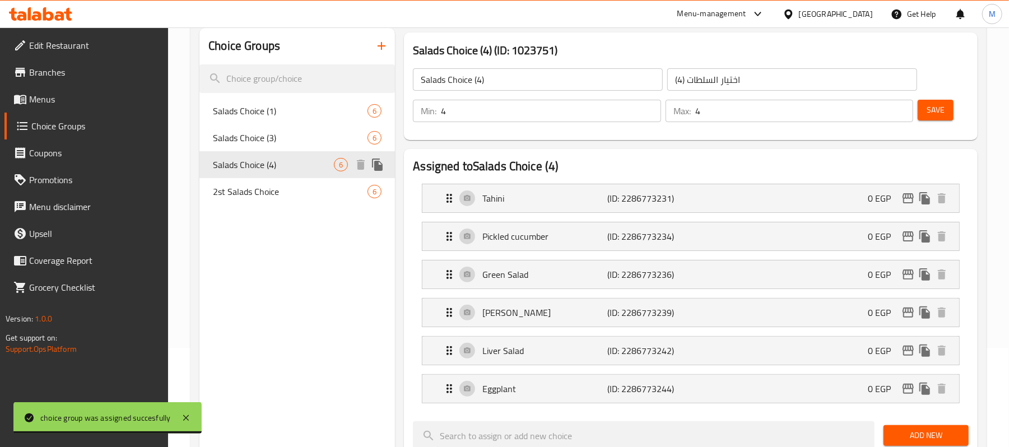
scroll to position [0, 0]
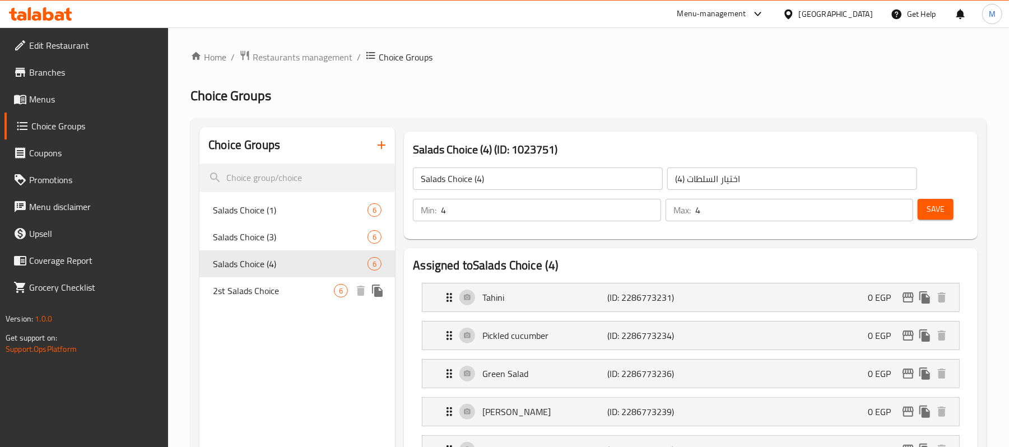
click at [260, 297] on span "2st Salads Choice" at bounding box center [273, 290] width 121 height 13
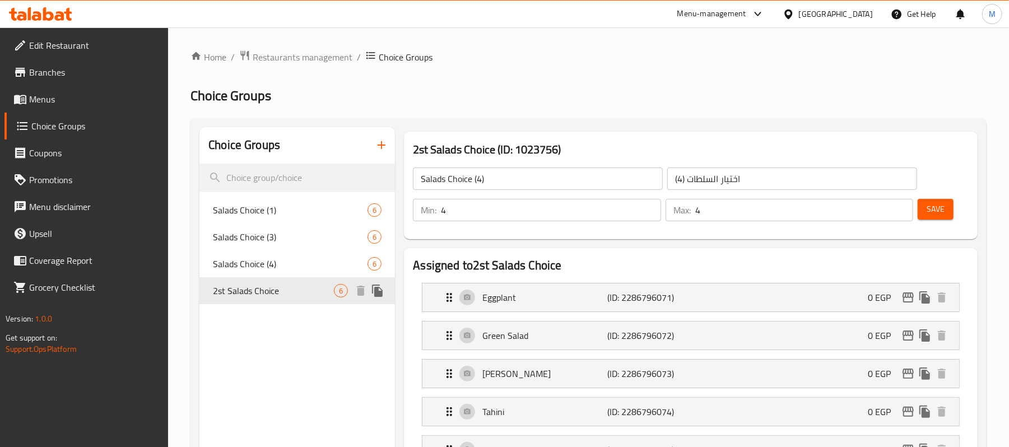
type input "2st Salads Choice"
type input "الاختيار الثاني للسلطات"
type input "1"
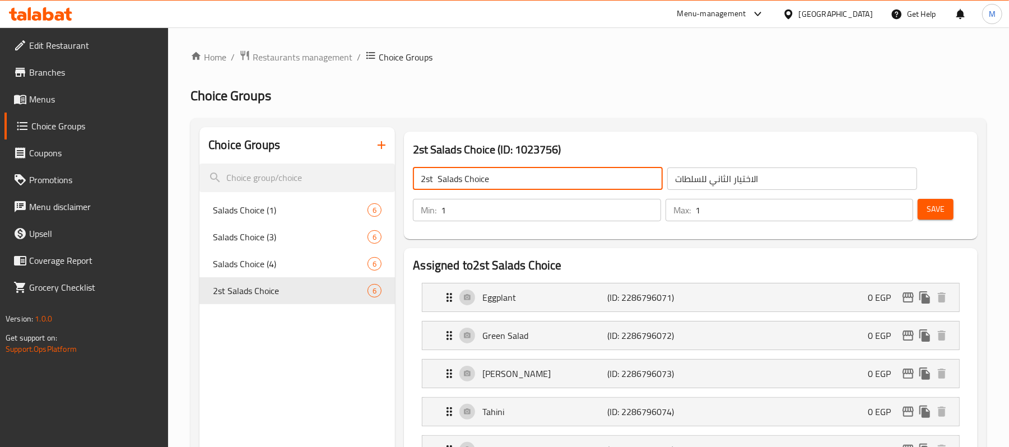
drag, startPoint x: 435, startPoint y: 174, endPoint x: 418, endPoint y: 176, distance: 17.5
click at [418, 176] on input "2st Salads Choice" at bounding box center [538, 179] width 250 height 22
click at [481, 174] on input "Salads Choice" at bounding box center [538, 179] width 250 height 22
click at [481, 178] on input "Salads Choice 2)" at bounding box center [538, 179] width 250 height 22
click at [478, 178] on input "Salads Choice 2)" at bounding box center [538, 179] width 250 height 22
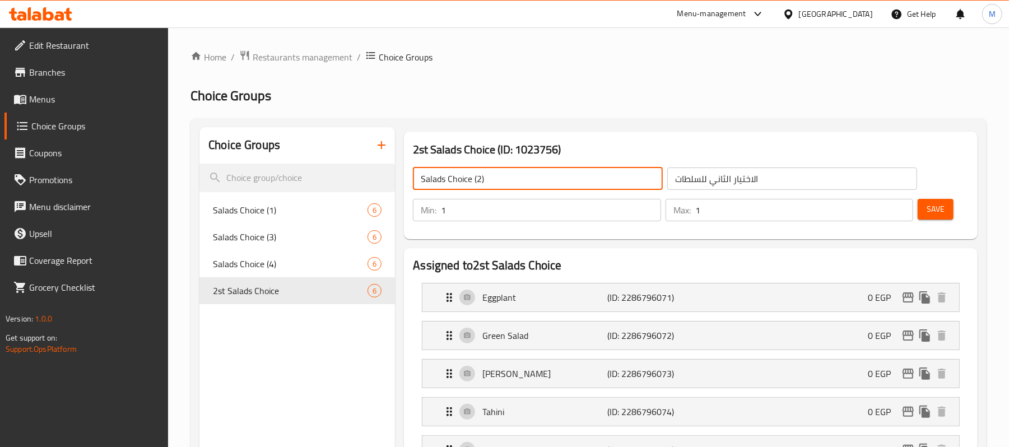
type input "Salads Choice (2)"
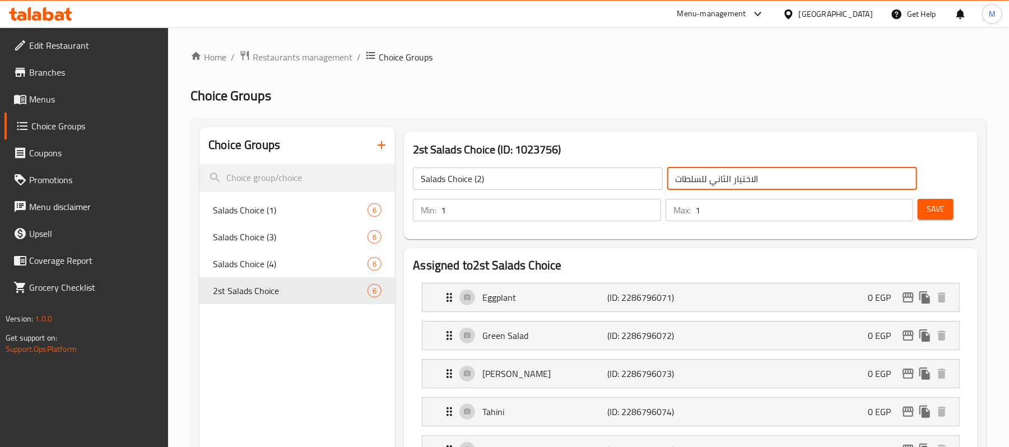
click at [745, 182] on input "الاختيار الثاني للسلطات" at bounding box center [792, 179] width 250 height 22
click at [729, 176] on input "الاختيار الثاني للسلطات" at bounding box center [792, 179] width 250 height 22
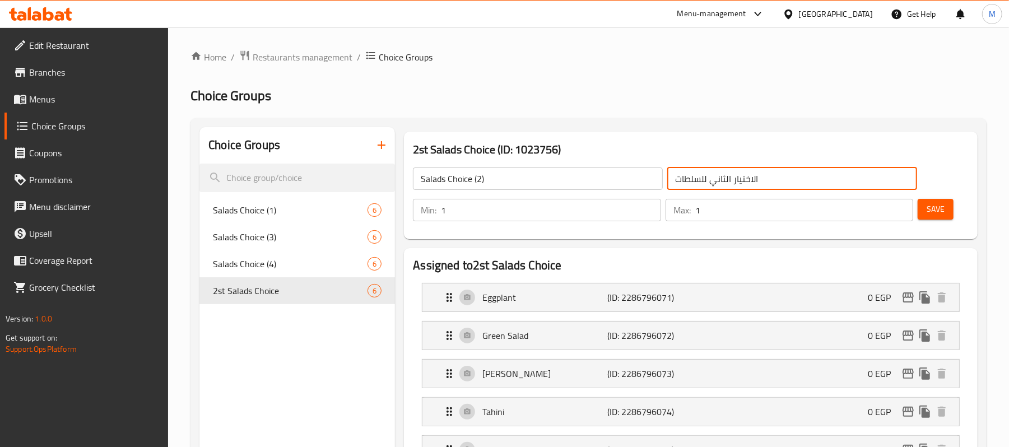
click at [729, 176] on input "الاختيار الثاني للسلطات" at bounding box center [792, 179] width 250 height 22
click at [892, 178] on input "اختيا السلطات 2)" at bounding box center [792, 179] width 250 height 22
click at [893, 178] on input "اختيا السلطات 2)" at bounding box center [792, 179] width 250 height 22
click at [852, 180] on input "اختيار السلطات 2)" at bounding box center [792, 179] width 250 height 22
type input "اختيار السلطات (2)"
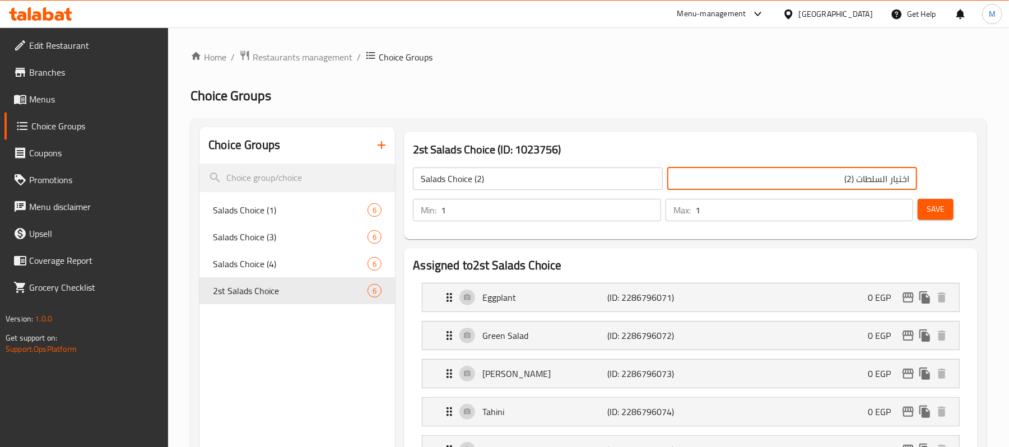
click at [927, 216] on span "Save" at bounding box center [936, 209] width 18 height 14
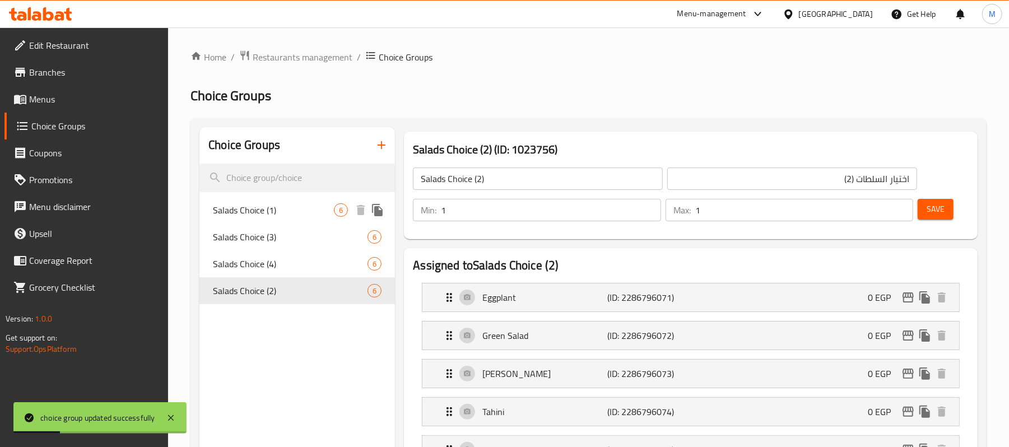
click at [271, 206] on span "Salads Choice (1)" at bounding box center [273, 209] width 121 height 13
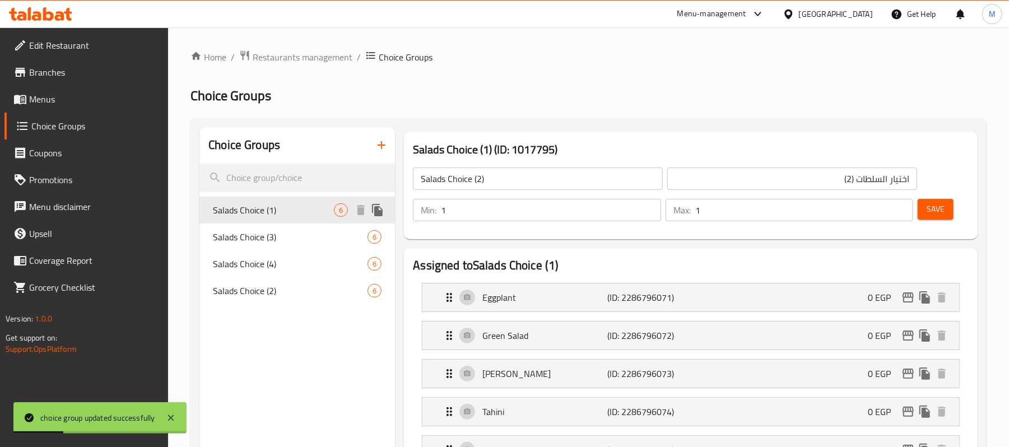
type input "Salads Choice (1)"
type input "اختيار السلطات (1)"
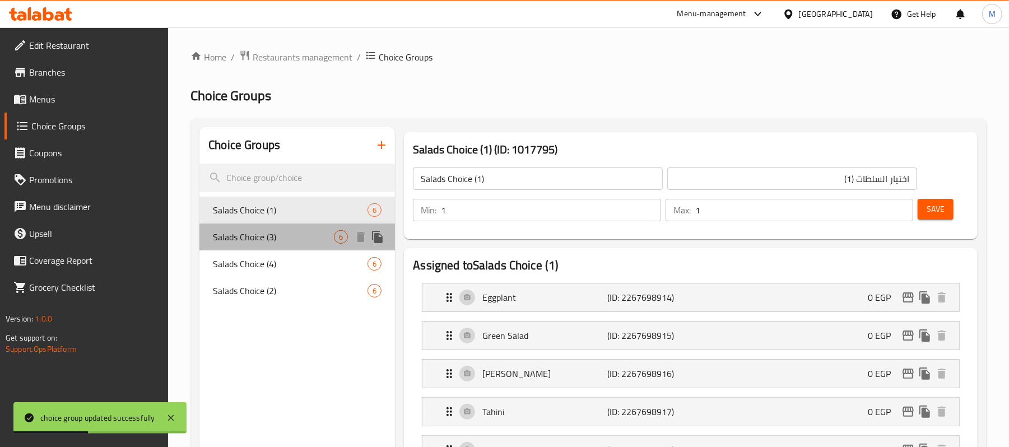
click at [275, 234] on span "Salads Choice (3)" at bounding box center [273, 236] width 121 height 13
type input "Salads Choice (3)"
type input "اختيار السلطات (3)"
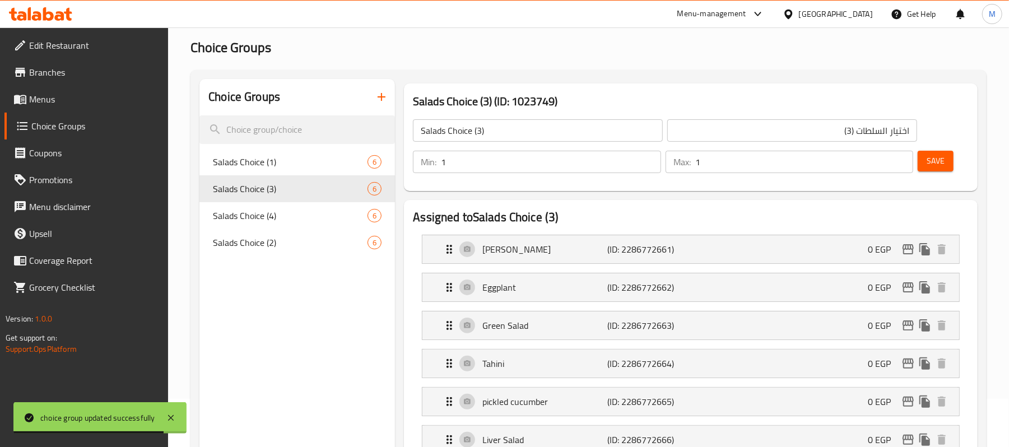
scroll to position [75, 0]
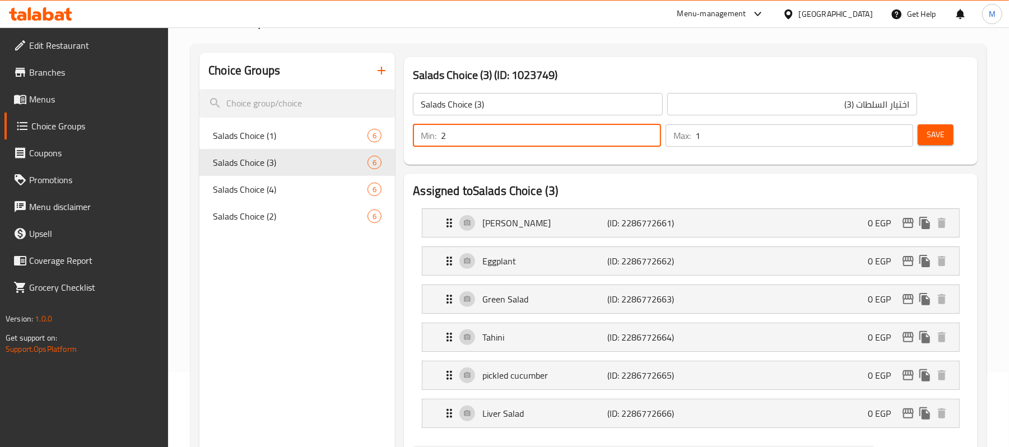
click at [647, 128] on input "2" at bounding box center [551, 135] width 220 height 22
type input "3"
click at [647, 128] on input "3" at bounding box center [551, 135] width 220 height 22
click at [902, 133] on input "2" at bounding box center [804, 135] width 218 height 22
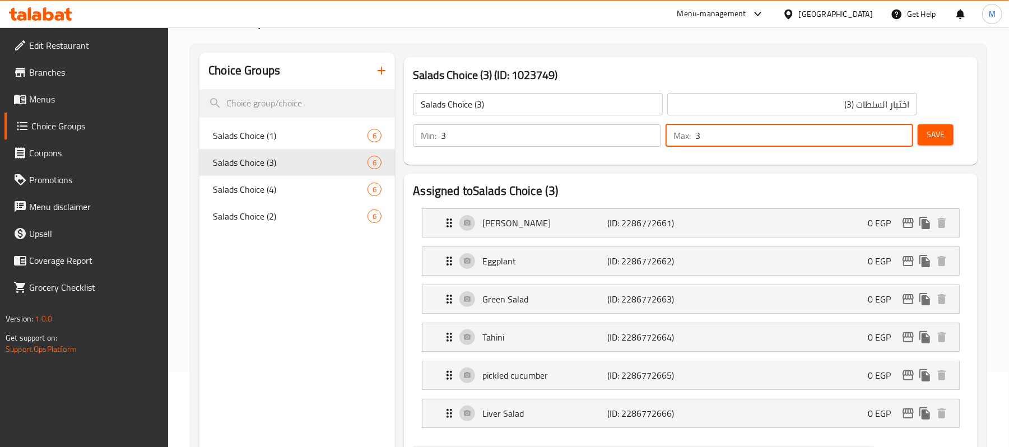
type input "3"
click at [902, 133] on input "3" at bounding box center [804, 135] width 218 height 22
click at [929, 140] on span "Save" at bounding box center [936, 135] width 18 height 14
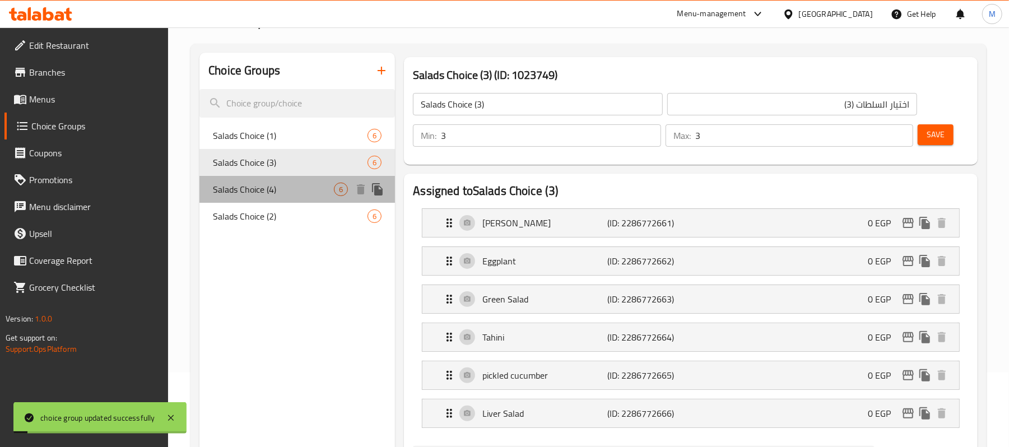
click at [258, 188] on span "Salads Choice (4)" at bounding box center [273, 189] width 121 height 13
type input "Salads Choice (4)"
type input "اختيار [PERSON_NAME] (4)"
type input "4"
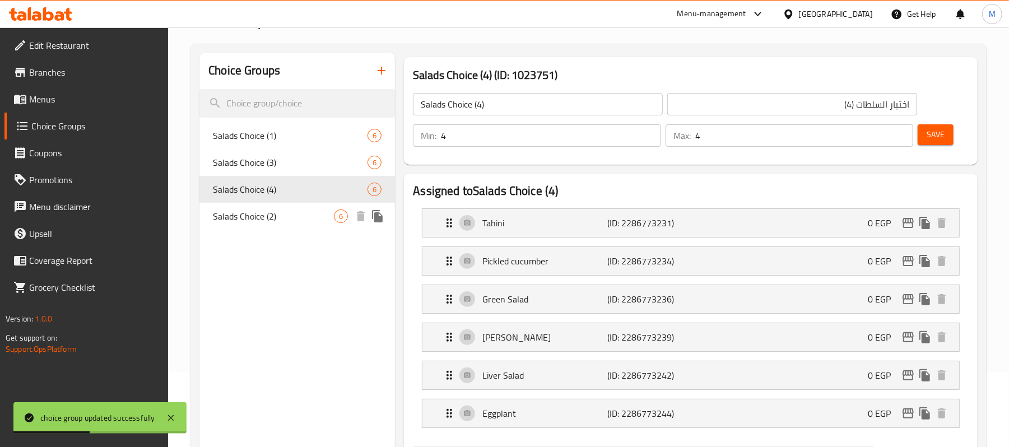
click at [274, 217] on span "Salads Choice (2)" at bounding box center [273, 216] width 121 height 13
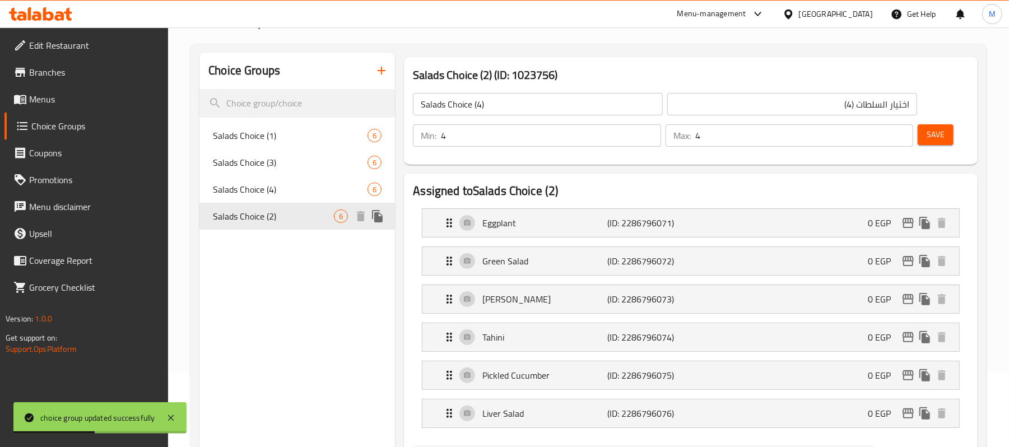
type input "Salads Choice (2)"
type input "اختيار السلطات (2)"
type input "1"
type input "2"
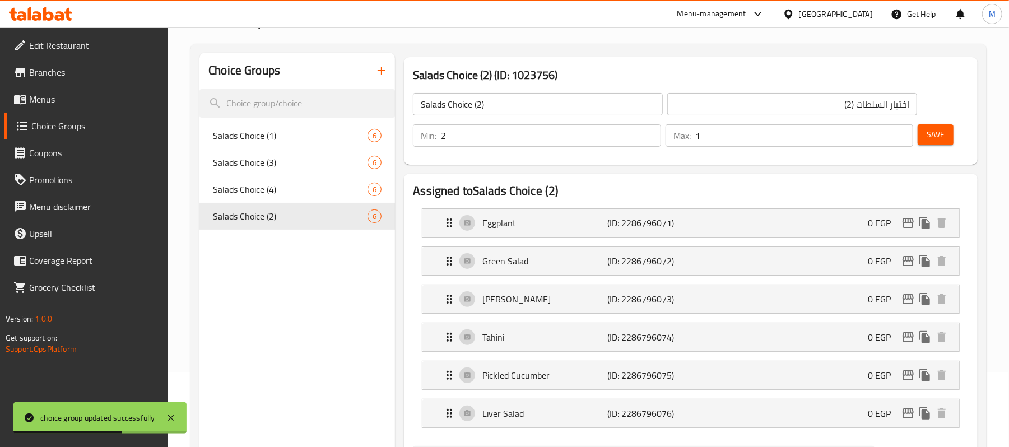
click at [651, 131] on input "2" at bounding box center [551, 135] width 220 height 22
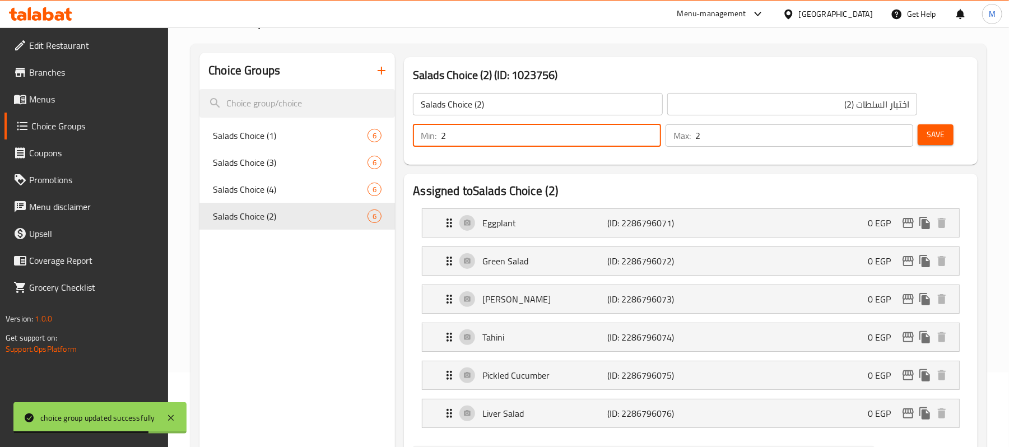
type input "2"
click at [899, 132] on input "2" at bounding box center [804, 135] width 218 height 22
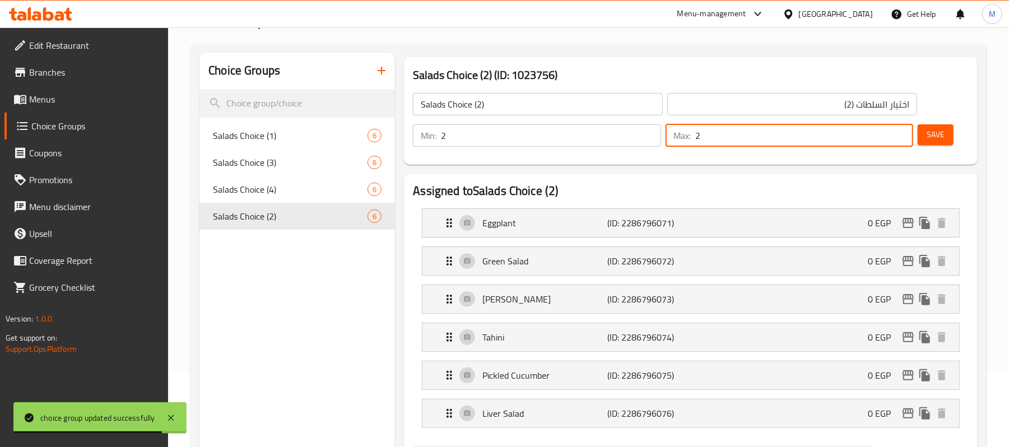
click at [940, 139] on span "Save" at bounding box center [936, 135] width 18 height 14
